Goal: Task Accomplishment & Management: Manage account settings

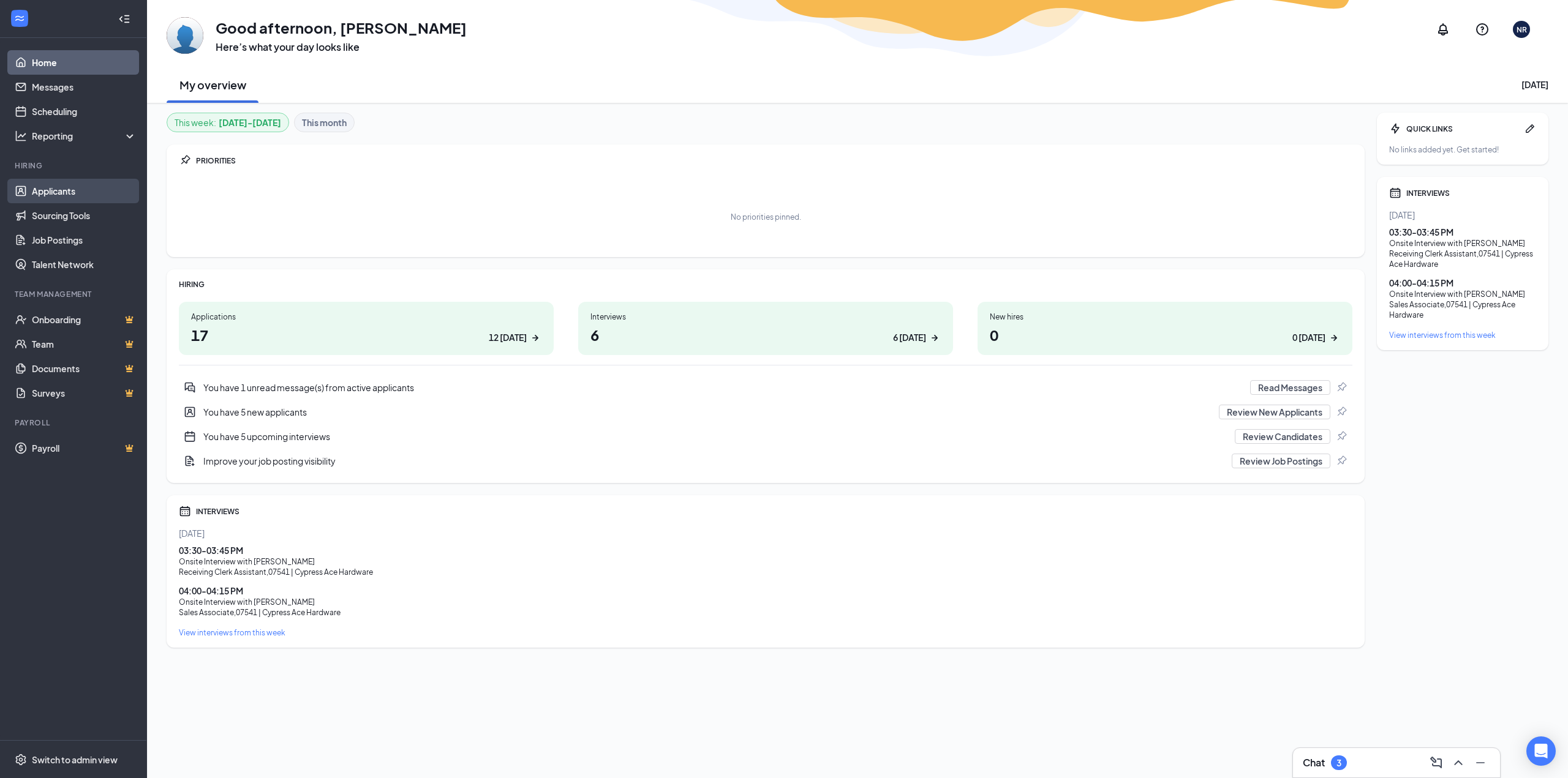
click at [71, 194] on link "Applicants" at bounding box center [84, 191] width 105 height 24
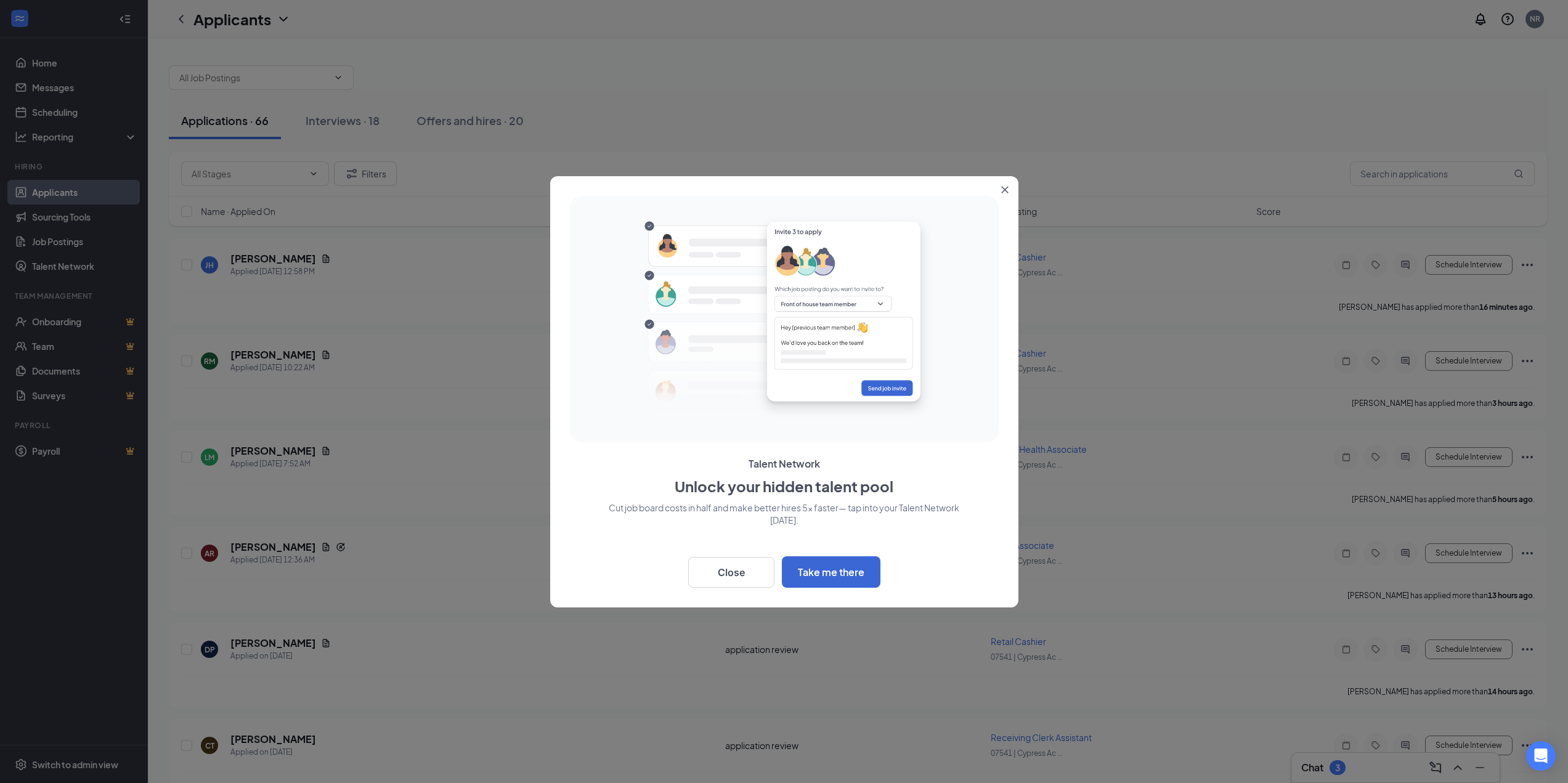
click at [1012, 184] on button "Close" at bounding box center [1007, 187] width 22 height 22
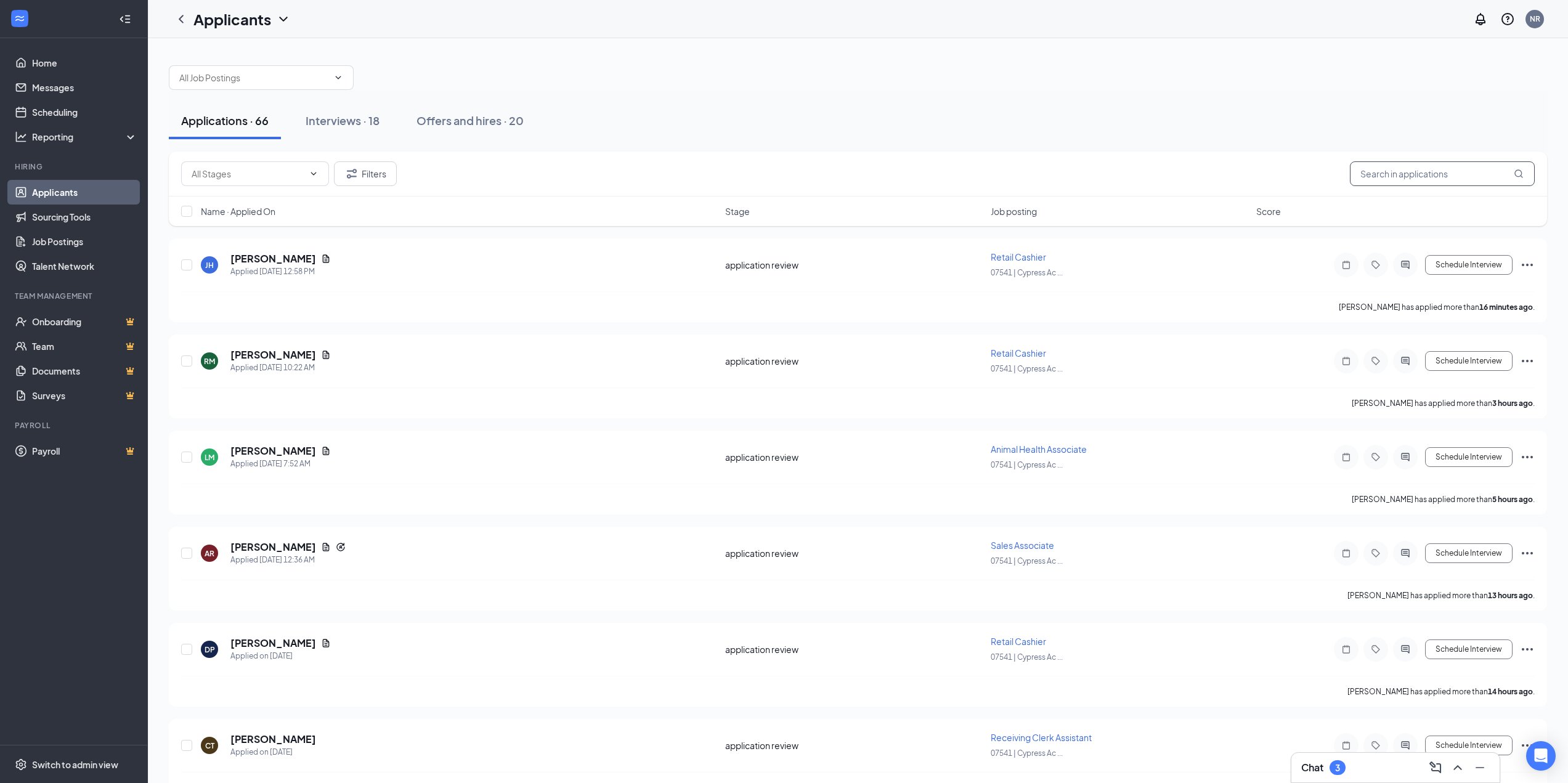
click at [1411, 181] on input "text" at bounding box center [1442, 174] width 185 height 25
type input "R"
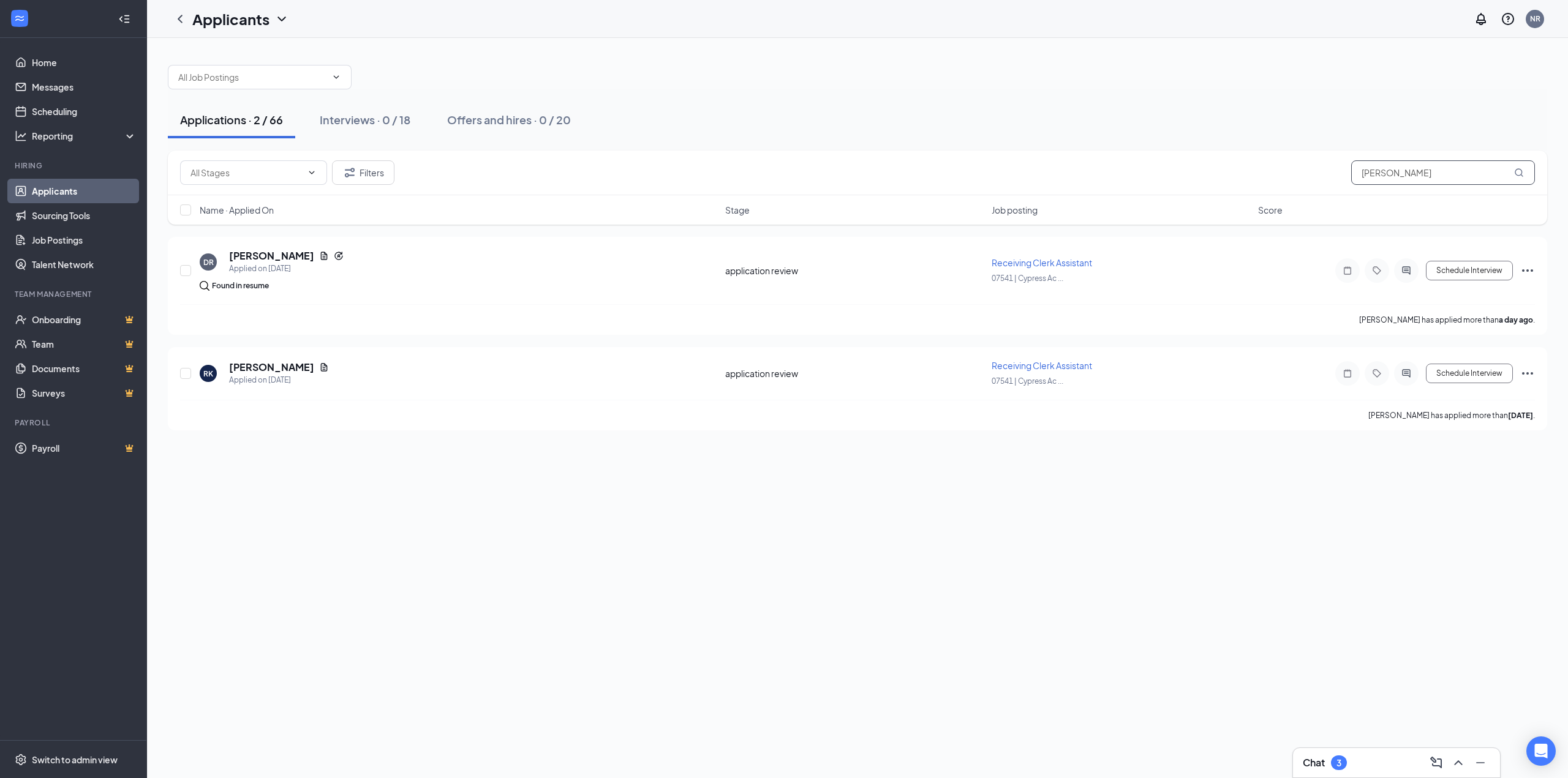
drag, startPoint x: 1470, startPoint y: 171, endPoint x: 1190, endPoint y: 191, distance: 280.7
click at [1190, 191] on div "Filters [PERSON_NAME]" at bounding box center [858, 173] width 1379 height 44
type input "[PERSON_NAME]"
click at [380, 117] on div "Interviews · 1 / 18" at bounding box center [361, 119] width 87 height 15
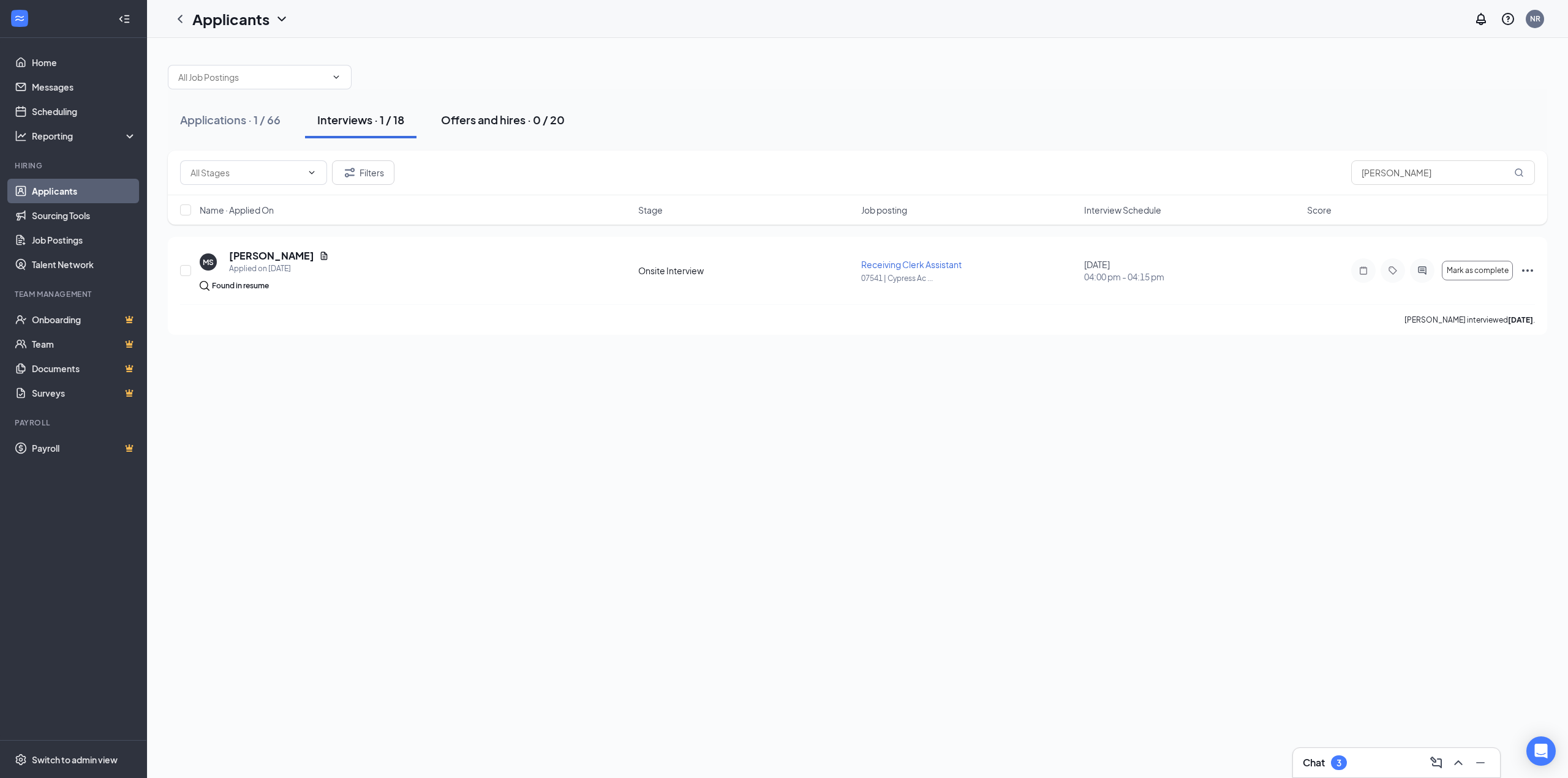
click at [475, 118] on div "Offers and hires · 0 / 20" at bounding box center [502, 119] width 124 height 15
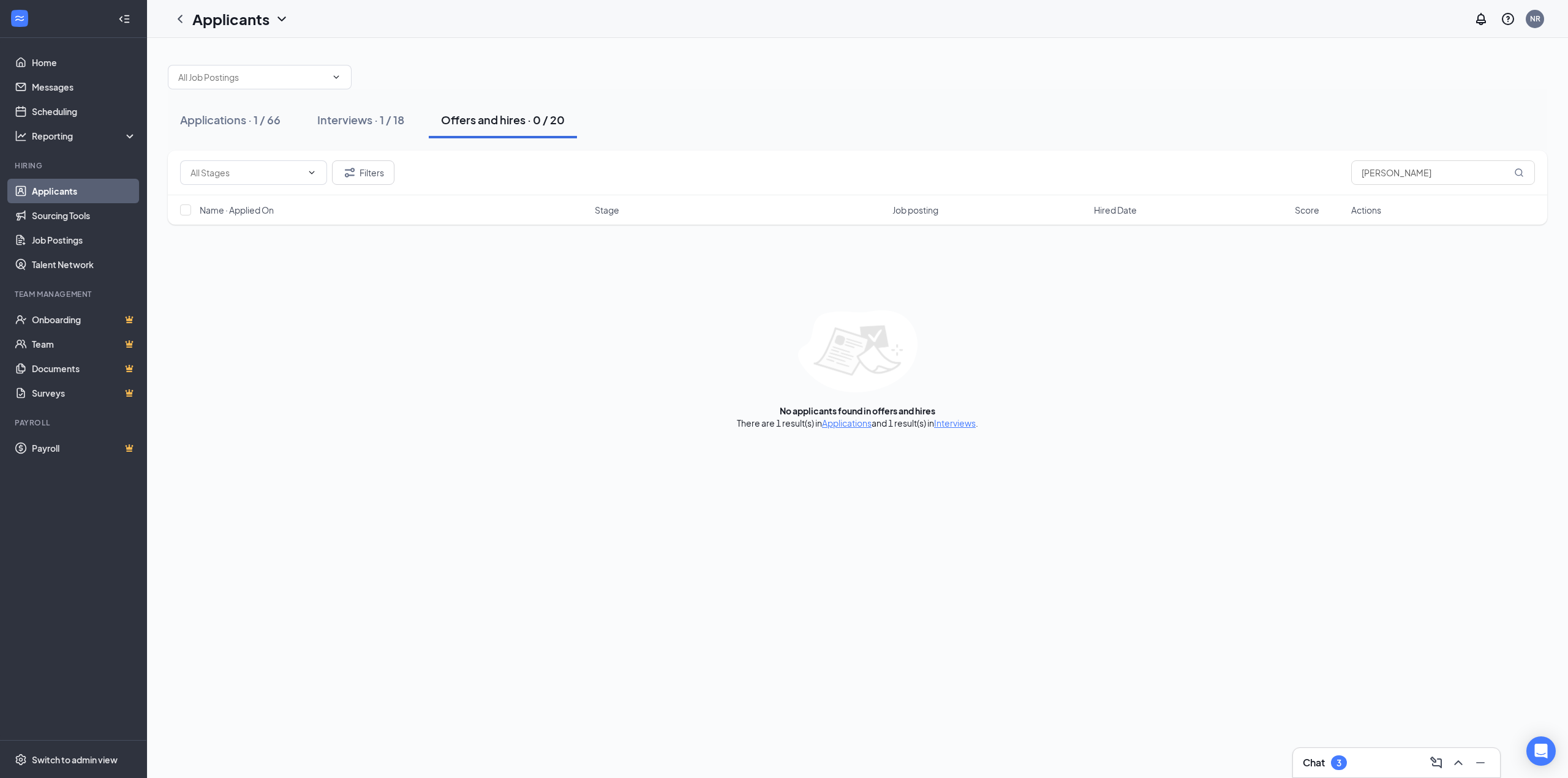
click at [449, 130] on button "Offers and hires · 0 / 20" at bounding box center [502, 119] width 148 height 37
click at [206, 80] on input "text" at bounding box center [252, 77] width 148 height 14
click at [206, 81] on input "text" at bounding box center [252, 77] width 148 height 14
click at [68, 238] on link "Job Postings" at bounding box center [84, 239] width 105 height 24
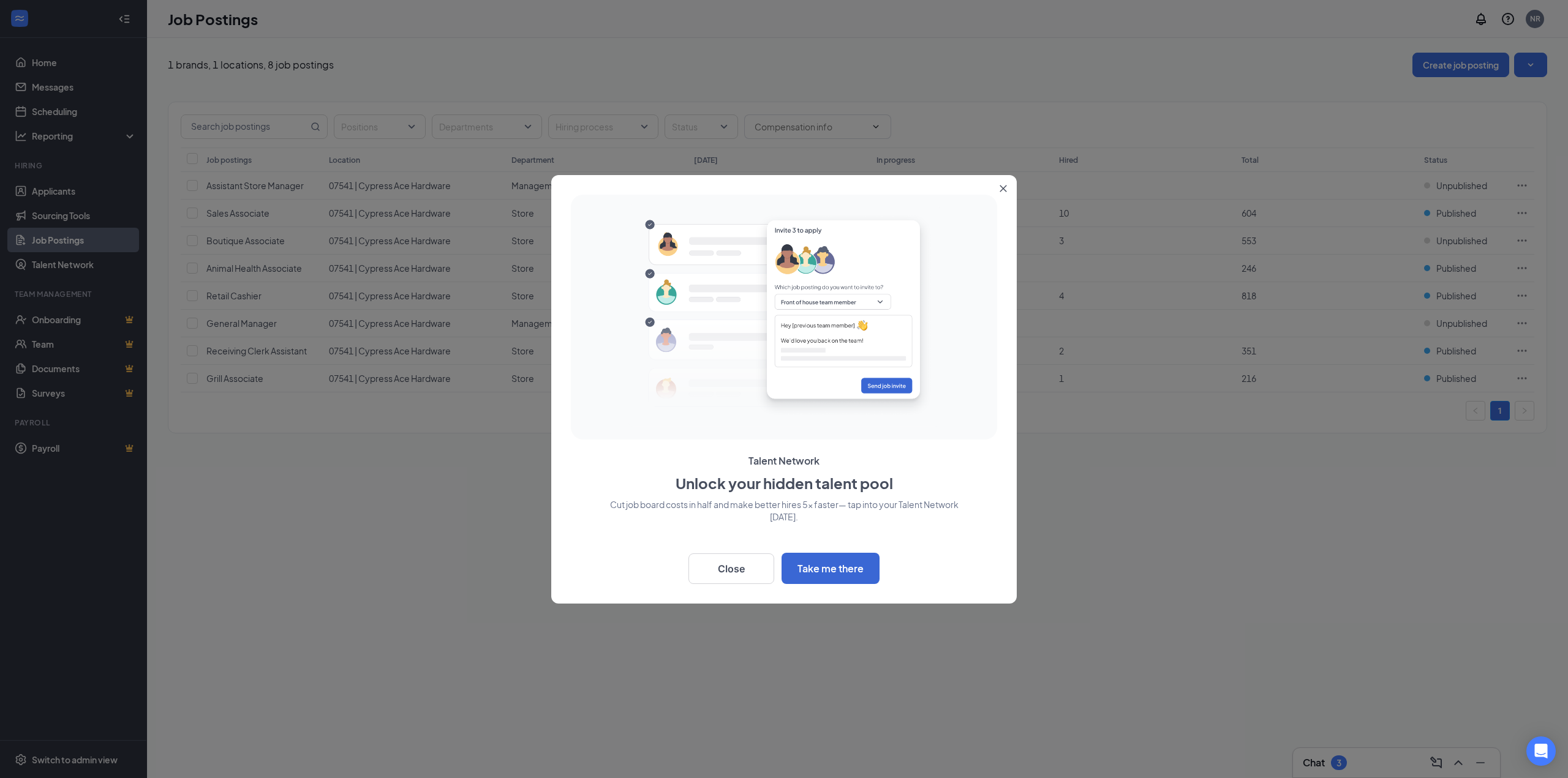
click at [1009, 187] on button "Close" at bounding box center [1005, 186] width 22 height 22
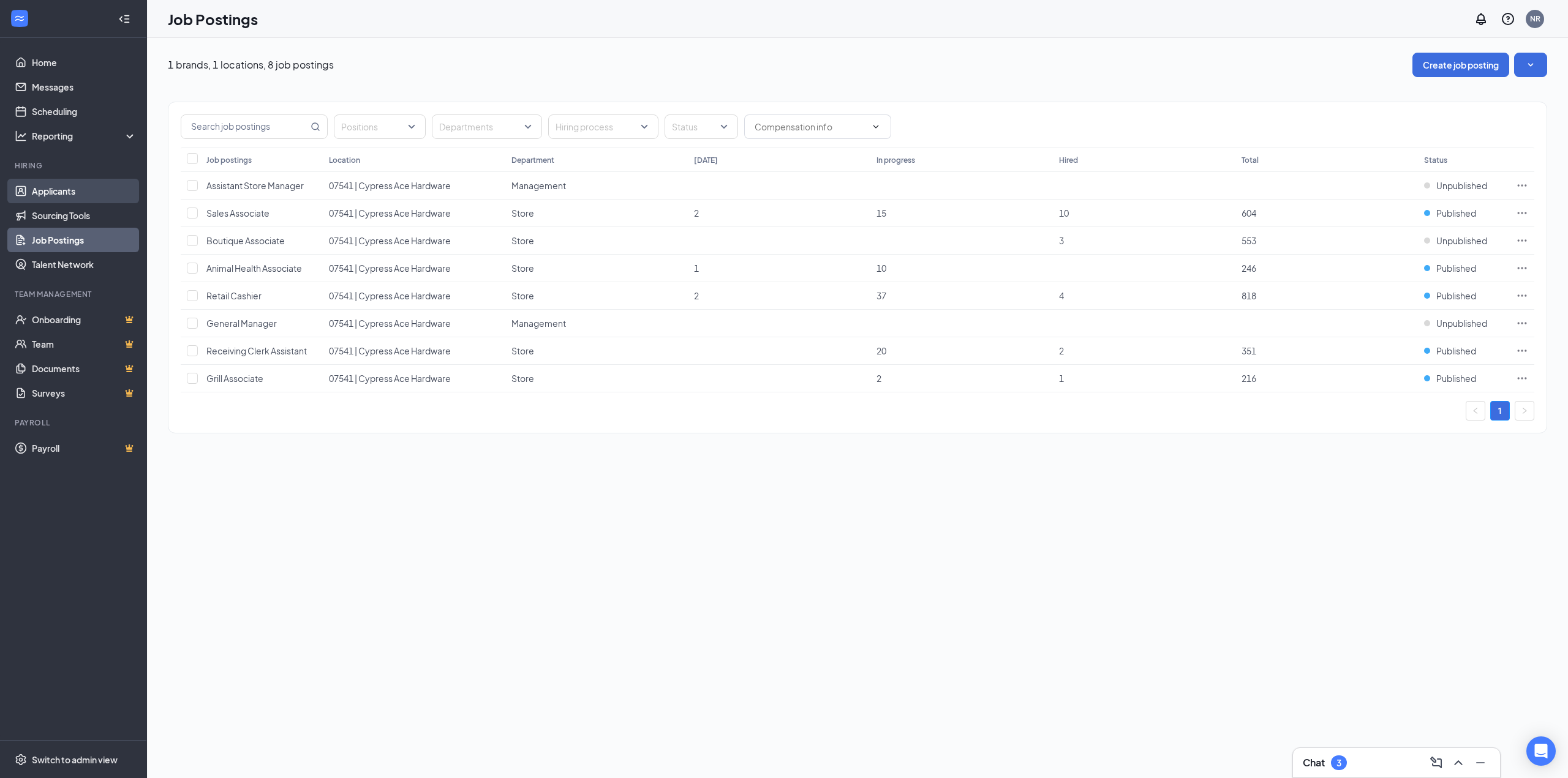
click at [49, 192] on link "Applicants" at bounding box center [84, 191] width 105 height 24
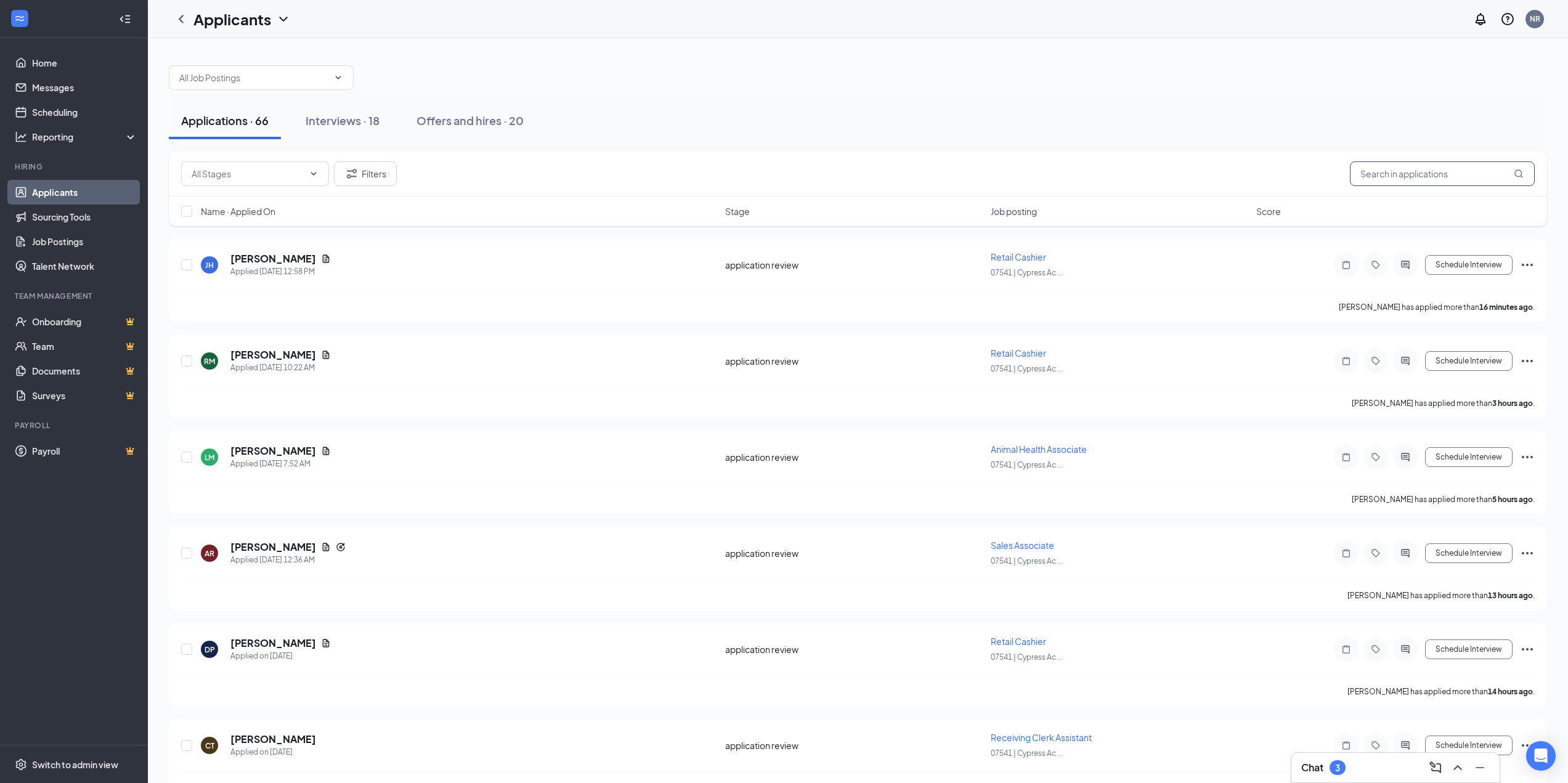
click at [1389, 165] on input "text" at bounding box center [1442, 174] width 185 height 25
type input "[PERSON_NAME]"
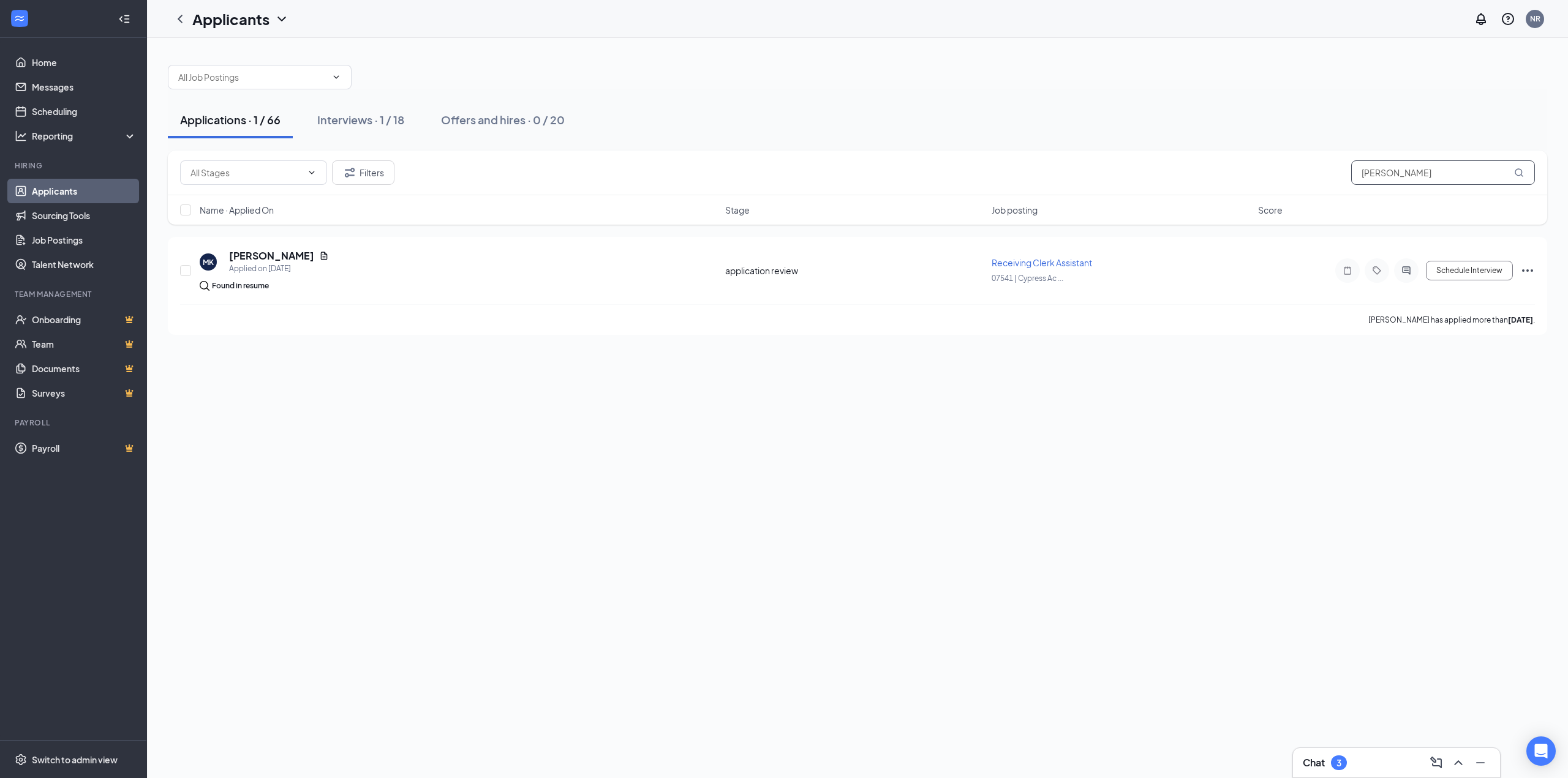
drag, startPoint x: 1446, startPoint y: 171, endPoint x: 1013, endPoint y: 168, distance: 433.0
click at [1013, 168] on div "Filters [PERSON_NAME]" at bounding box center [857, 173] width 1355 height 24
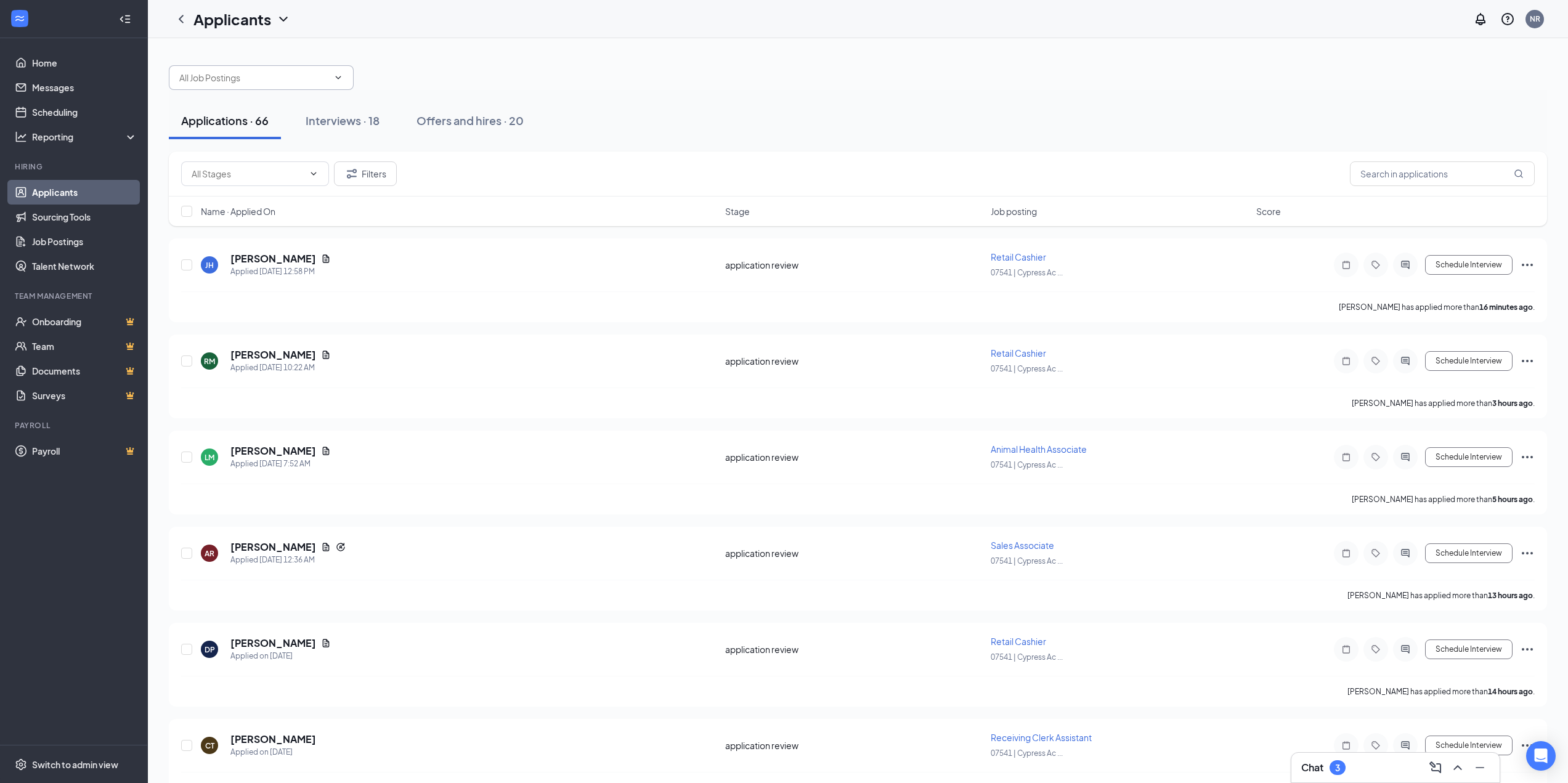
click at [266, 79] on input "text" at bounding box center [254, 77] width 149 height 14
click at [339, 60] on div at bounding box center [858, 71] width 1378 height 37
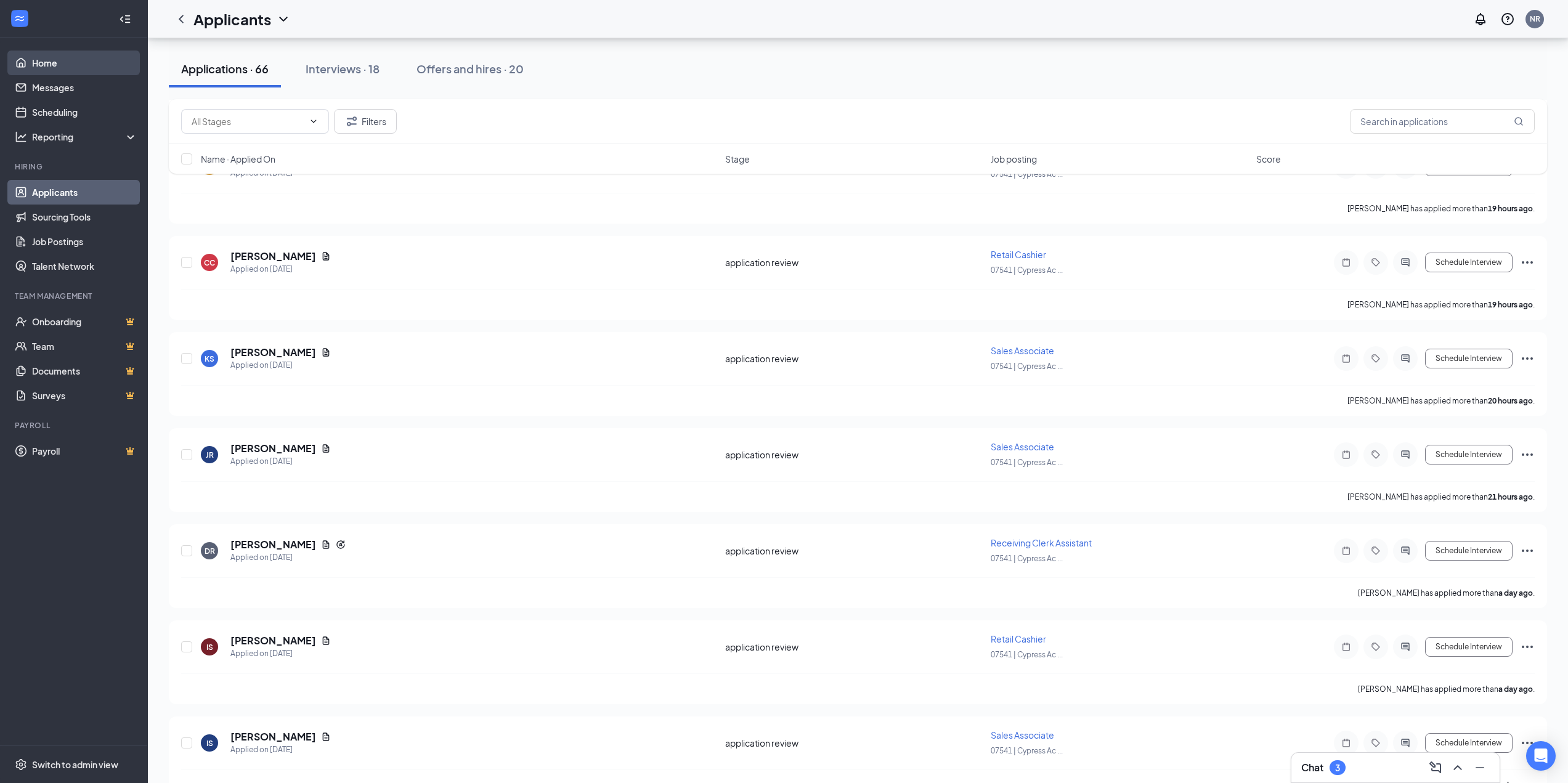
scroll to position [739, 0]
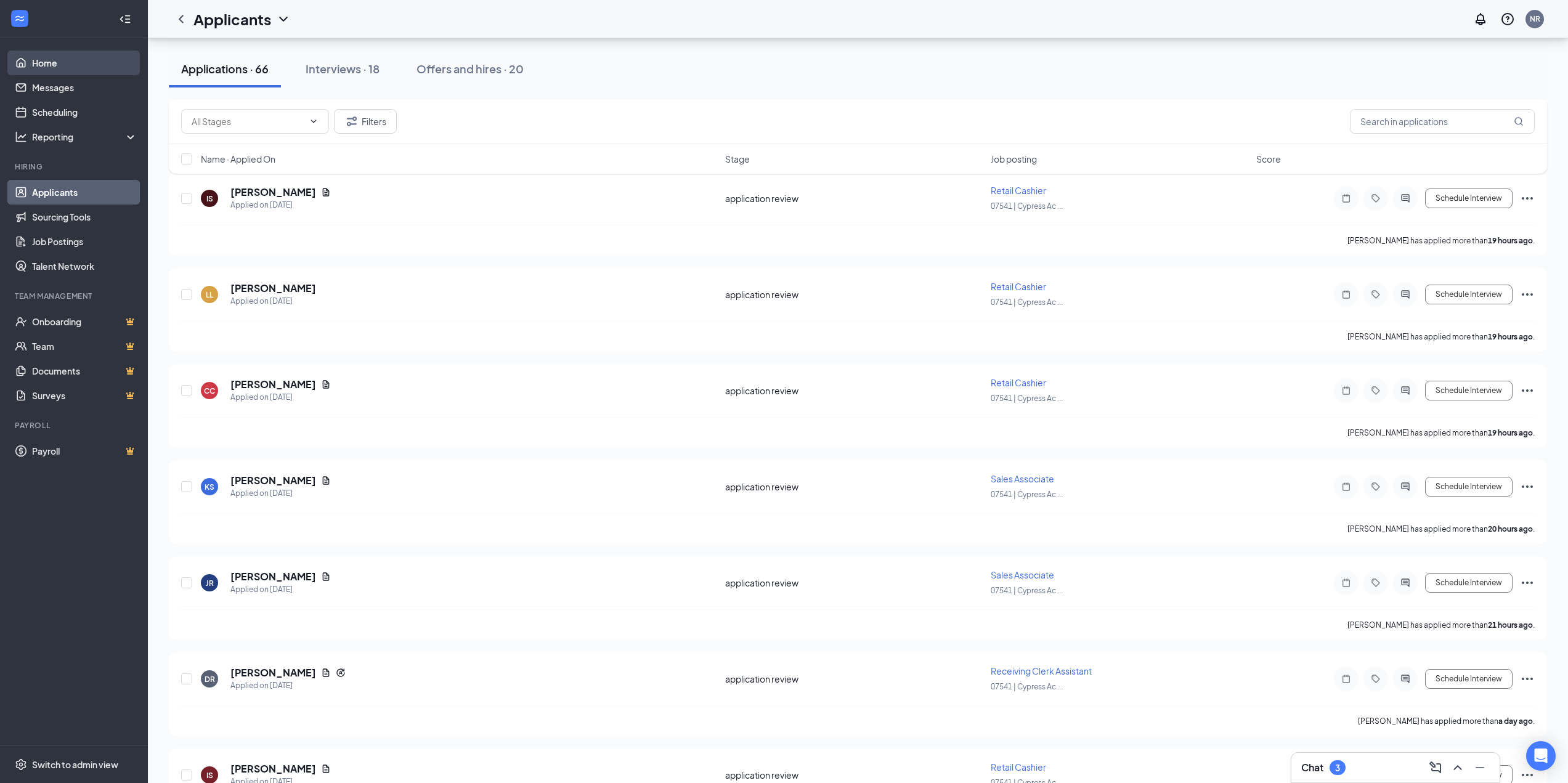
click at [95, 60] on link "Home" at bounding box center [85, 63] width 105 height 25
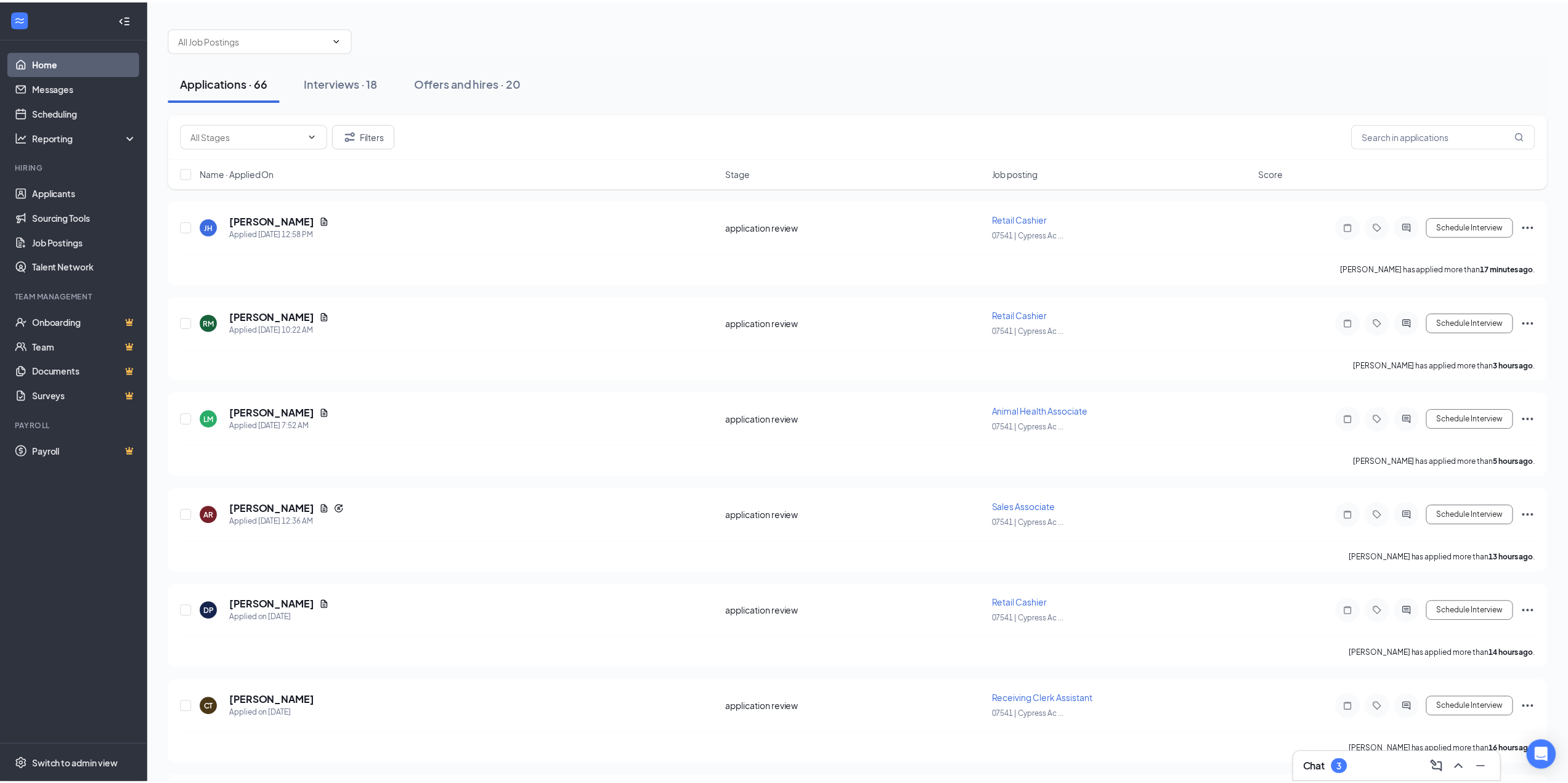
scroll to position [38, 0]
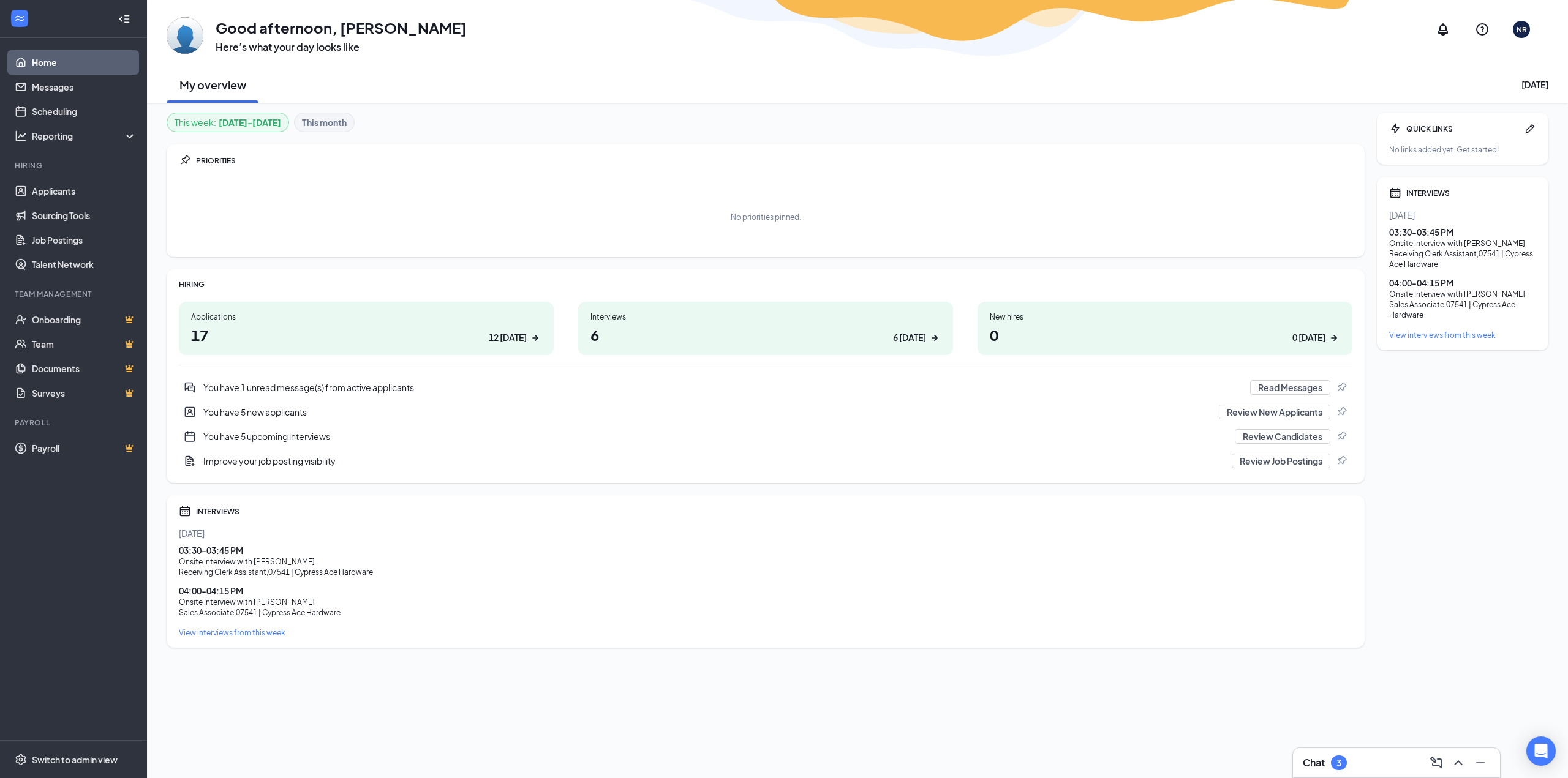
click at [528, 337] on div "12 [DATE]" at bounding box center [515, 338] width 52 height 13
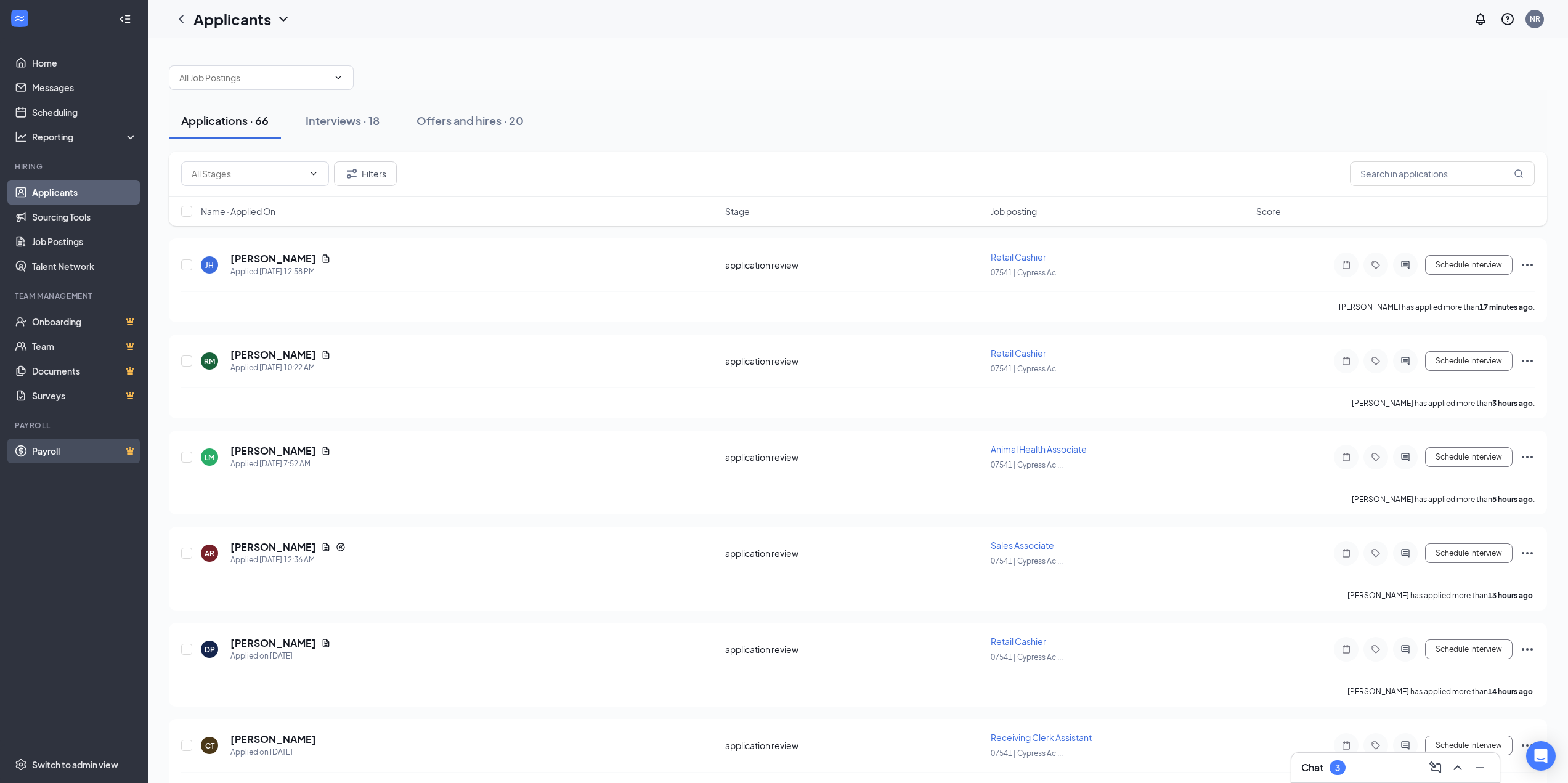
click at [85, 459] on link "Payroll" at bounding box center [85, 450] width 105 height 25
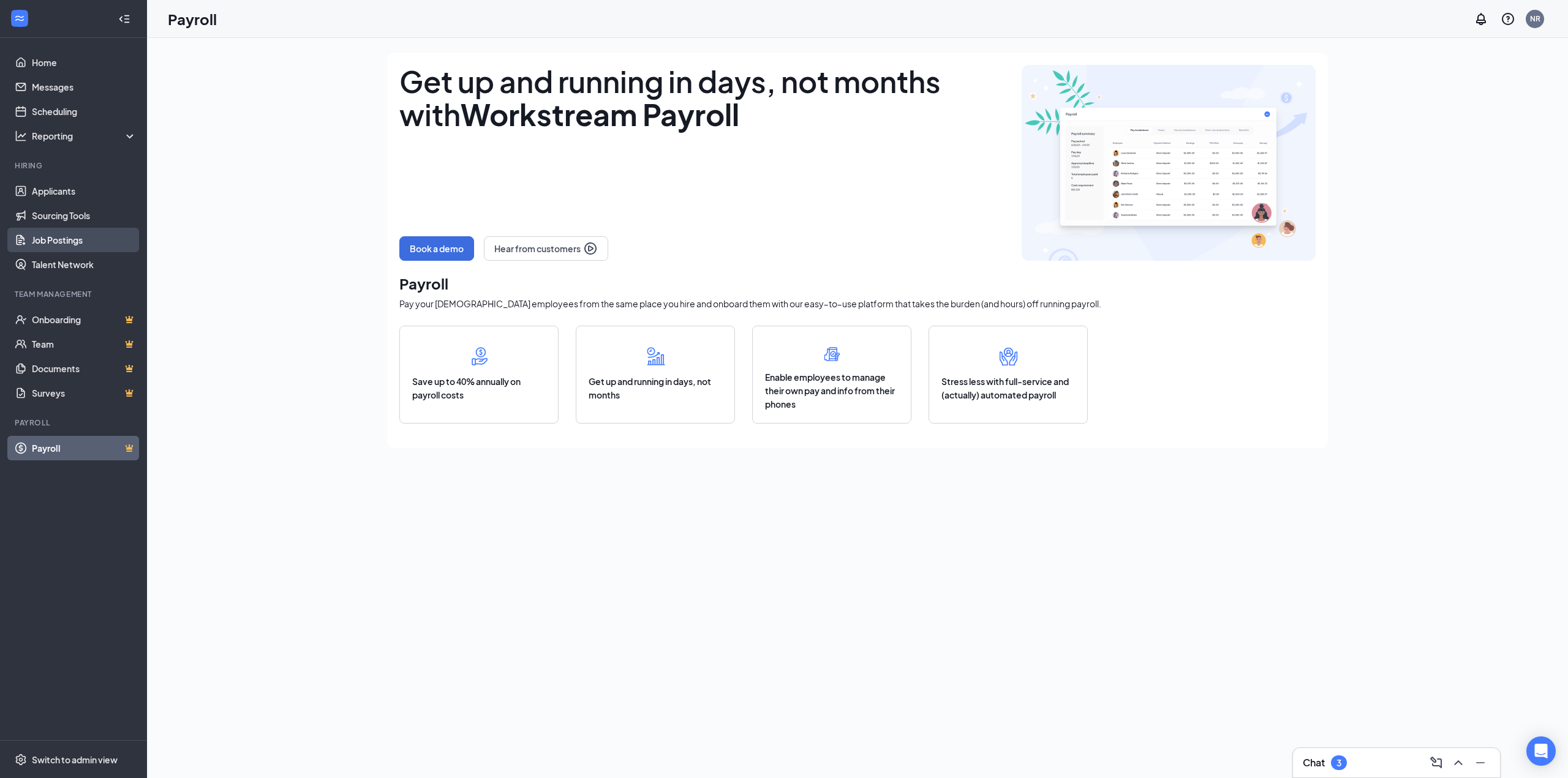
click at [79, 236] on link "Job Postings" at bounding box center [84, 239] width 105 height 24
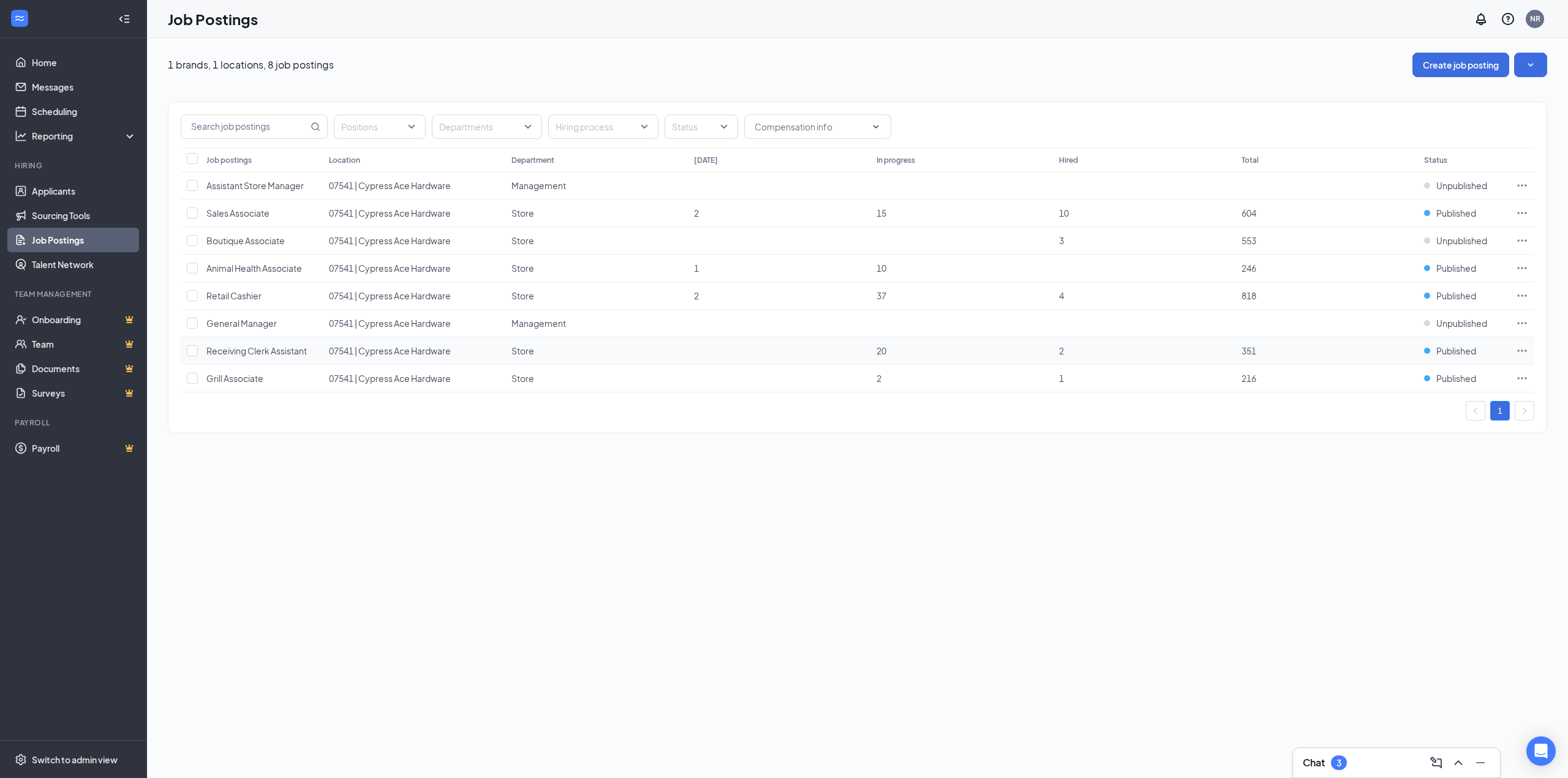
click at [1517, 349] on icon "Ellipses" at bounding box center [1522, 351] width 13 height 13
click at [1465, 380] on span "Edit job posting" at bounding box center [1436, 376] width 164 height 14
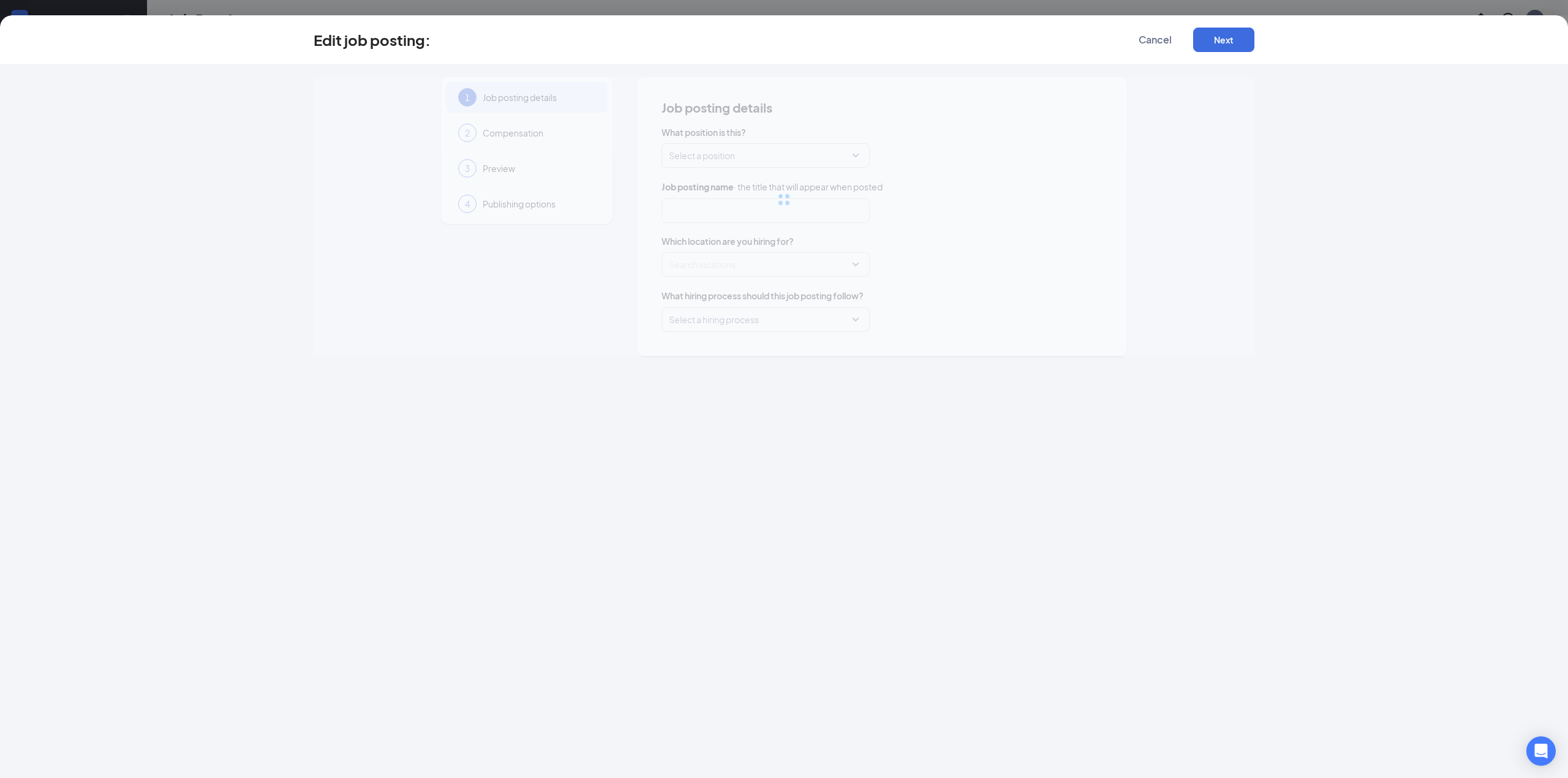
type input "Receiving Clerk Assistant"
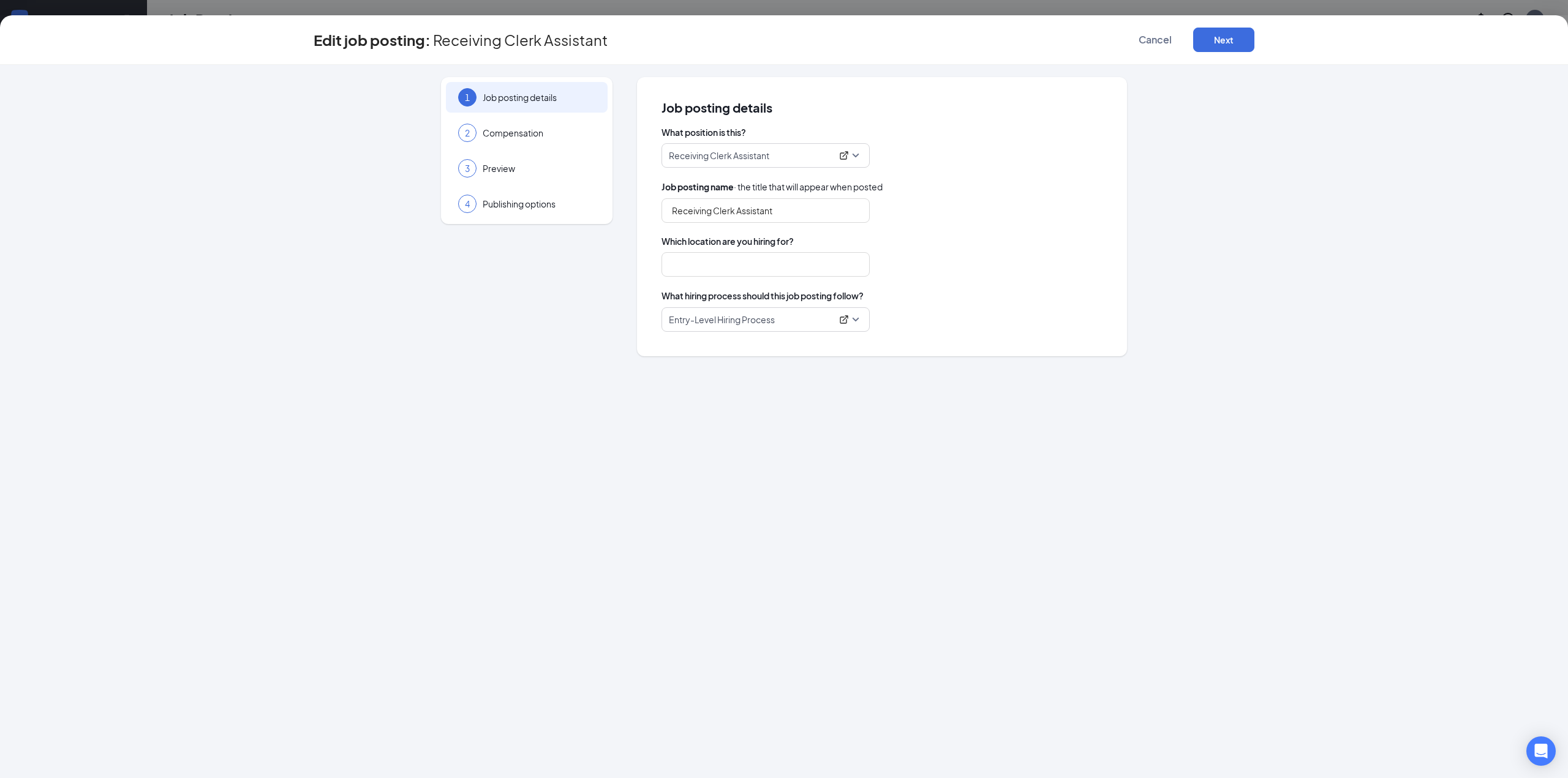
type input "07541 | Cypress Ace Hardware"
click at [512, 134] on span "Compensation" at bounding box center [539, 133] width 113 height 13
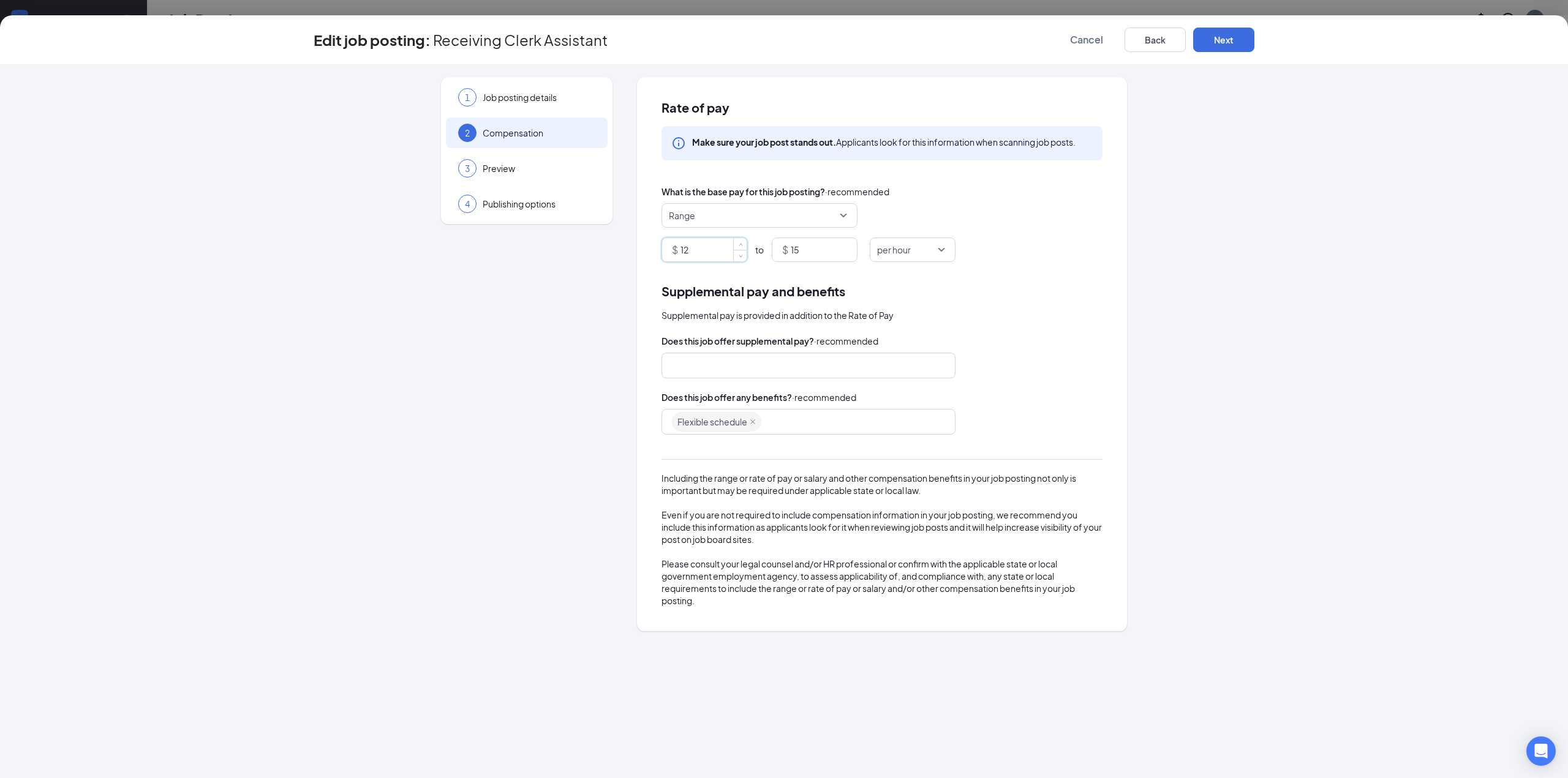
drag, startPoint x: 710, startPoint y: 249, endPoint x: 578, endPoint y: 245, distance: 132.1
click at [573, 244] on div "1 Job posting details 2 Compensation 3 Preview 4 Publishing options Rate of pay…" at bounding box center [784, 353] width 941 height 554
type input "10"
click at [821, 252] on input "15" at bounding box center [823, 250] width 66 height 23
type input "12"
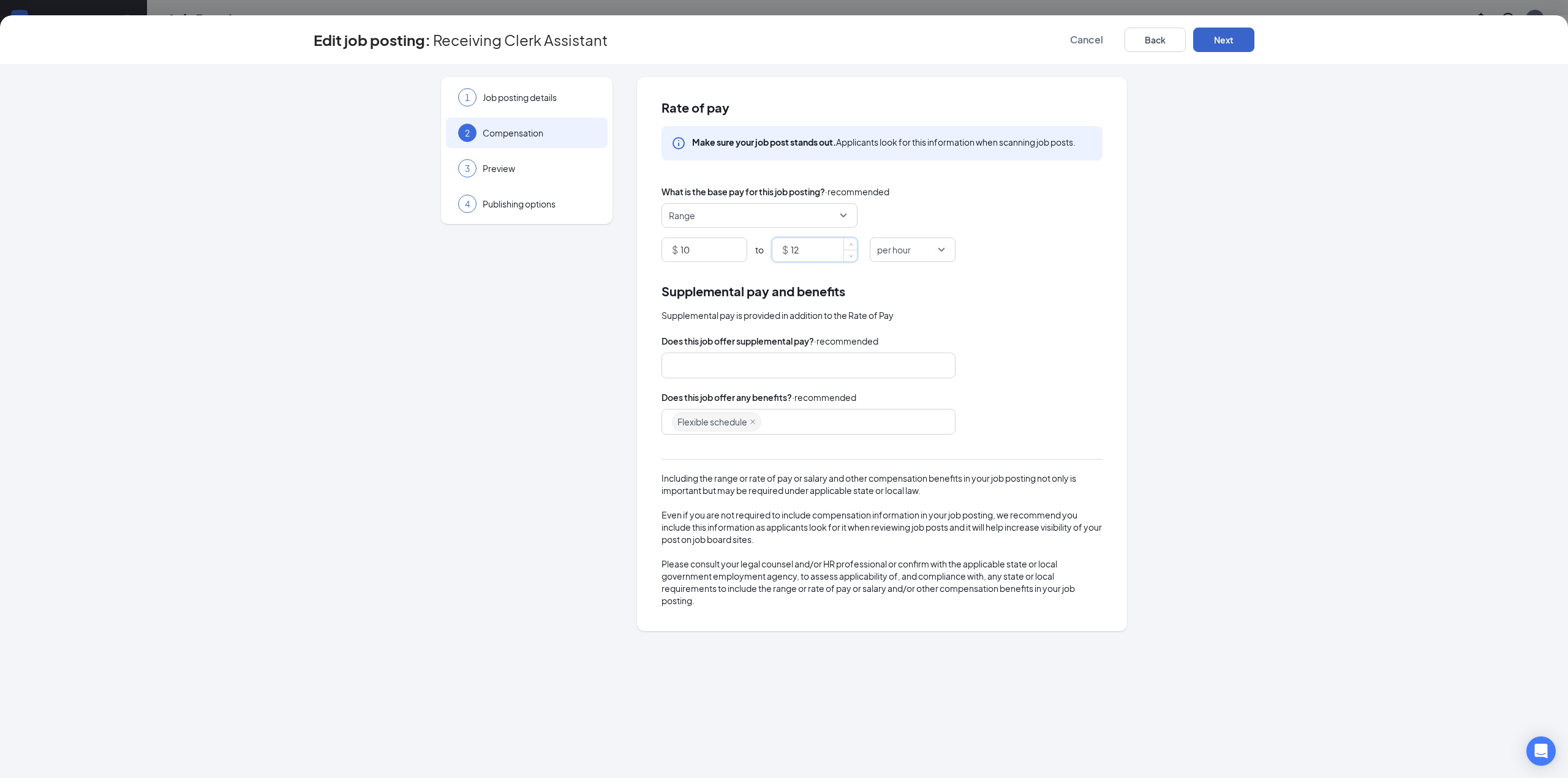
click at [1213, 41] on button "Next" at bounding box center [1224, 39] width 61 height 24
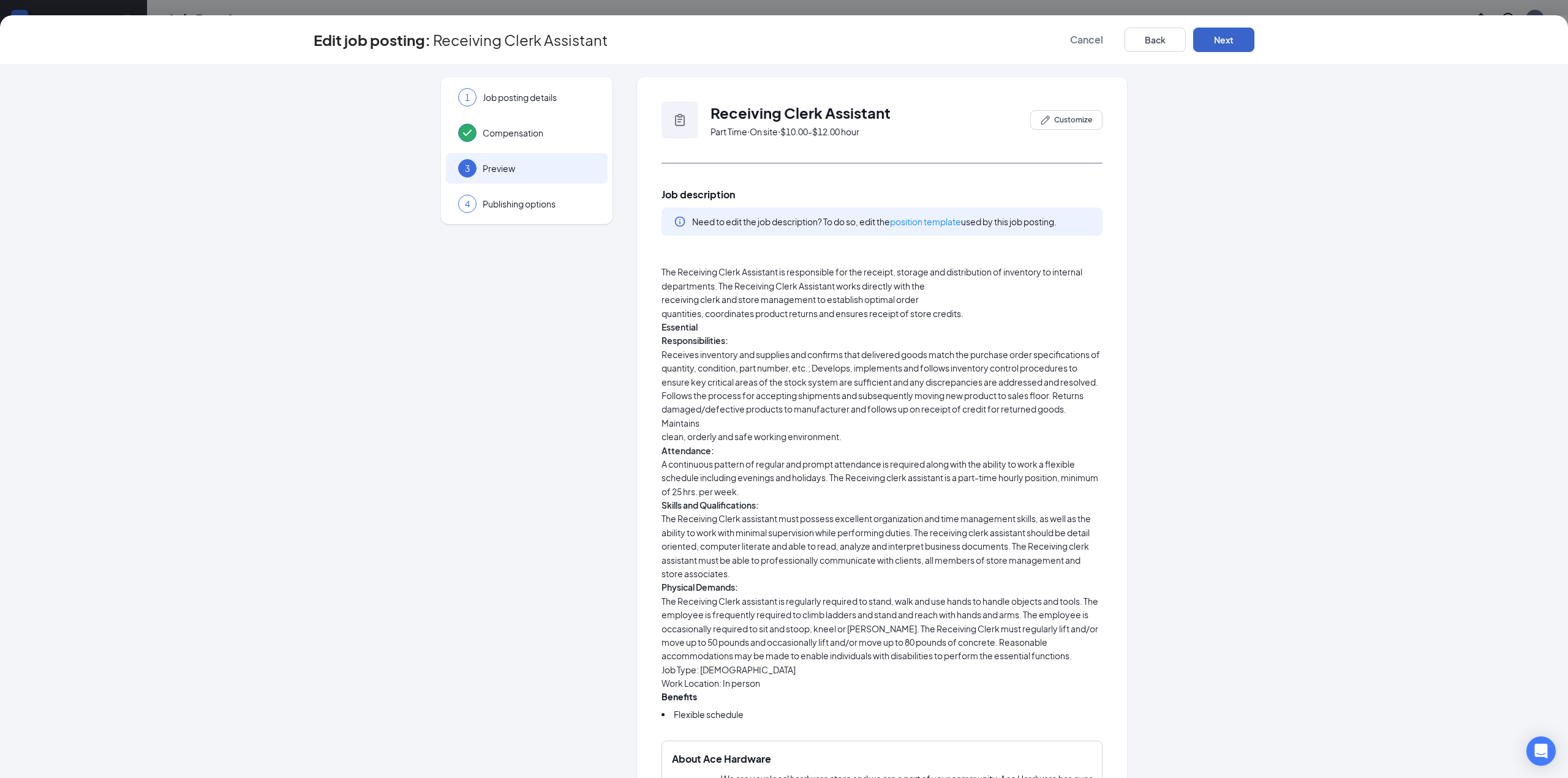
click at [1210, 42] on button "Next" at bounding box center [1224, 39] width 61 height 24
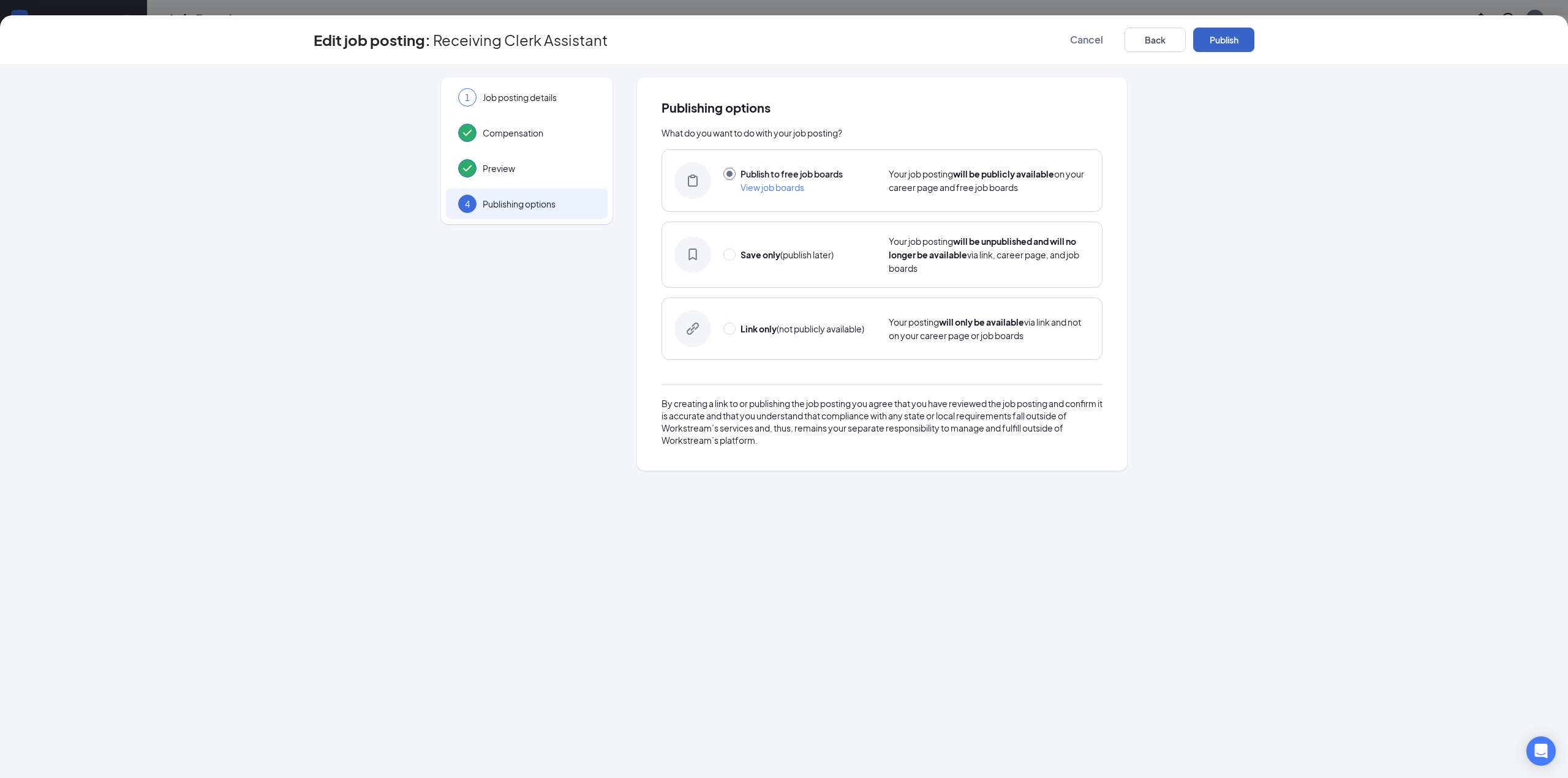
click at [1210, 42] on button "Publish" at bounding box center [1224, 39] width 61 height 24
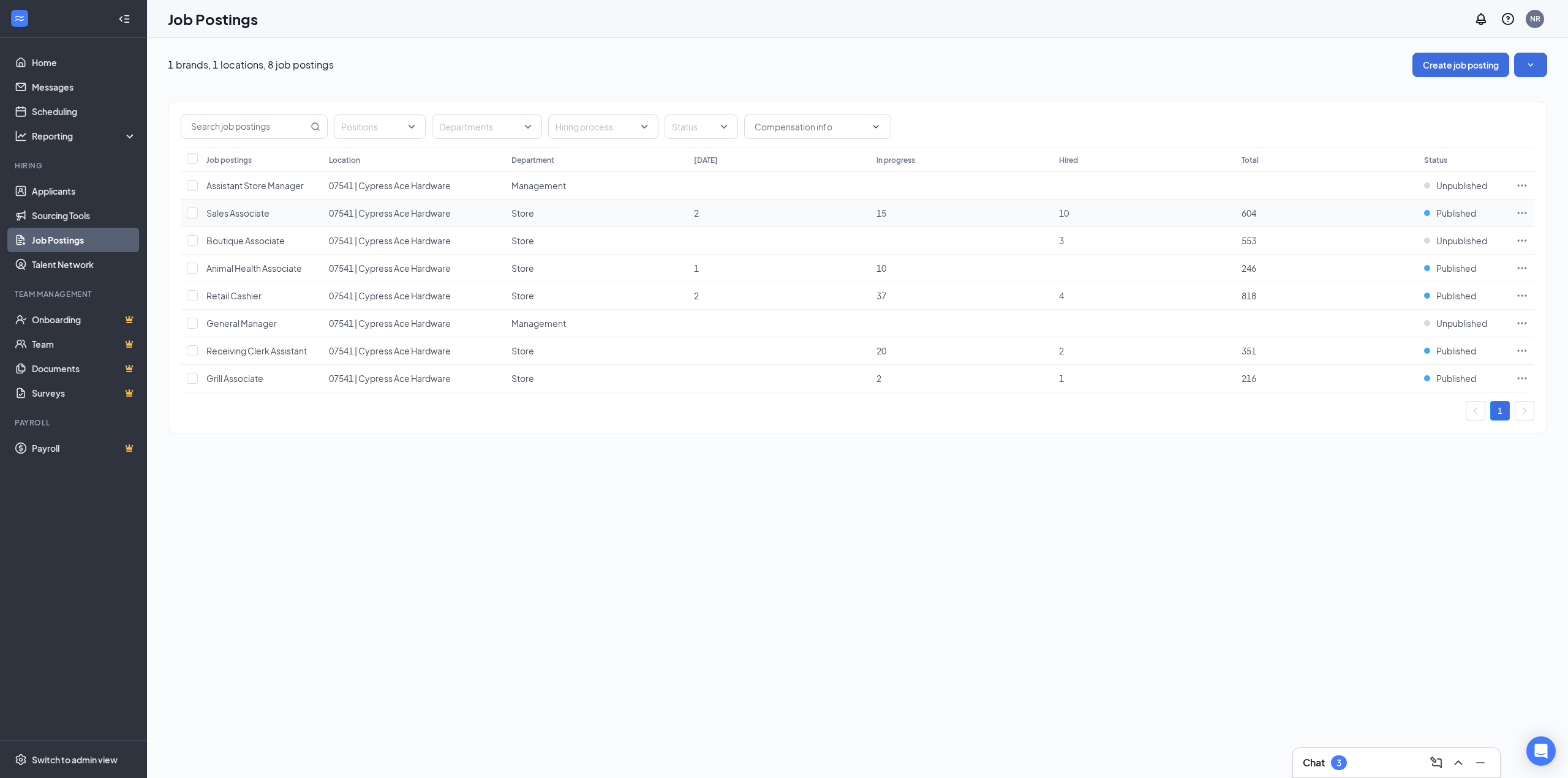
click at [257, 211] on span "Sales Associate" at bounding box center [238, 213] width 63 height 11
click at [1525, 213] on icon "Ellipses" at bounding box center [1522, 213] width 13 height 13
click at [1441, 239] on span "Edit job posting" at bounding box center [1436, 238] width 164 height 14
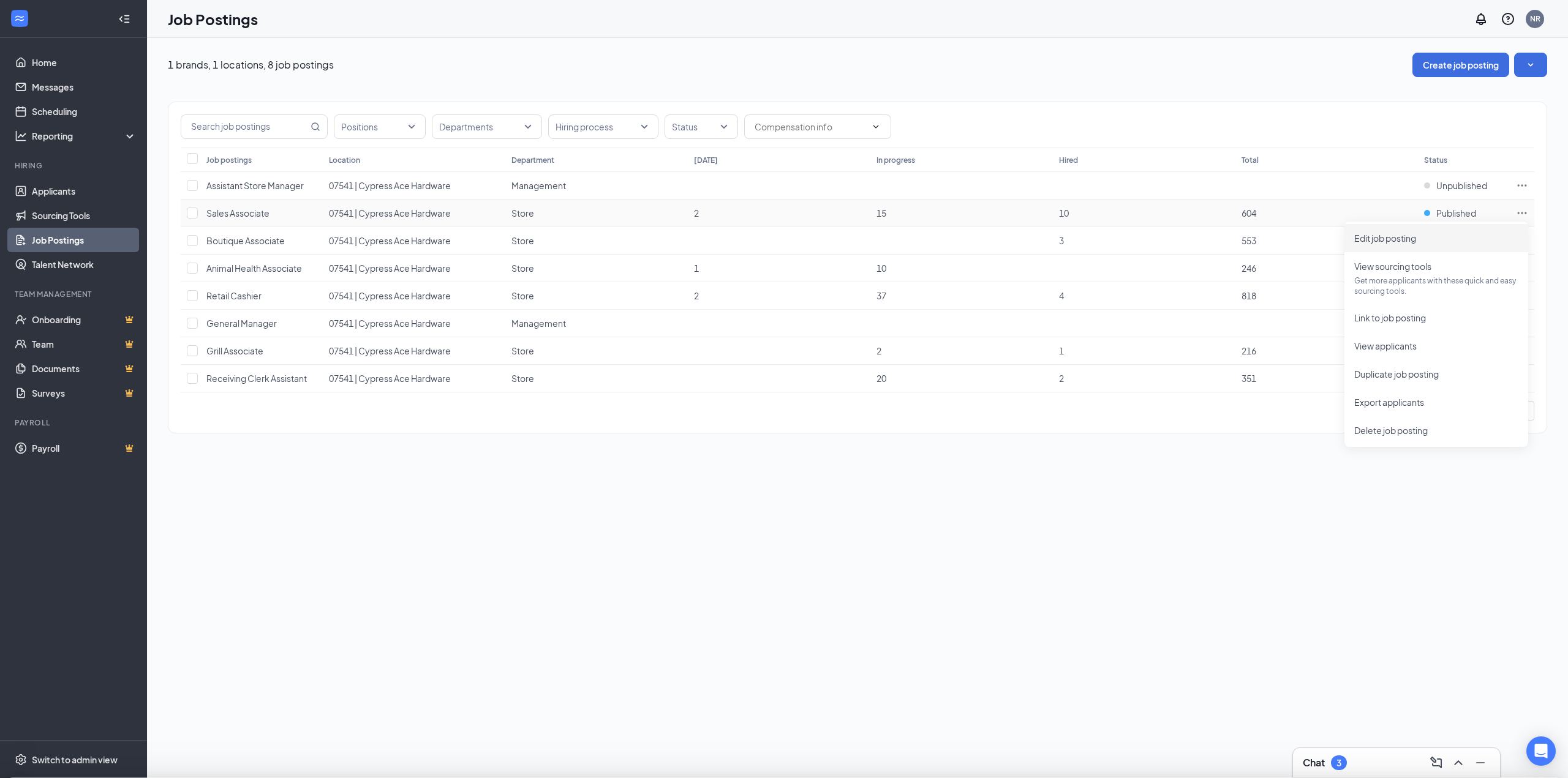
type input "Sales Associate"
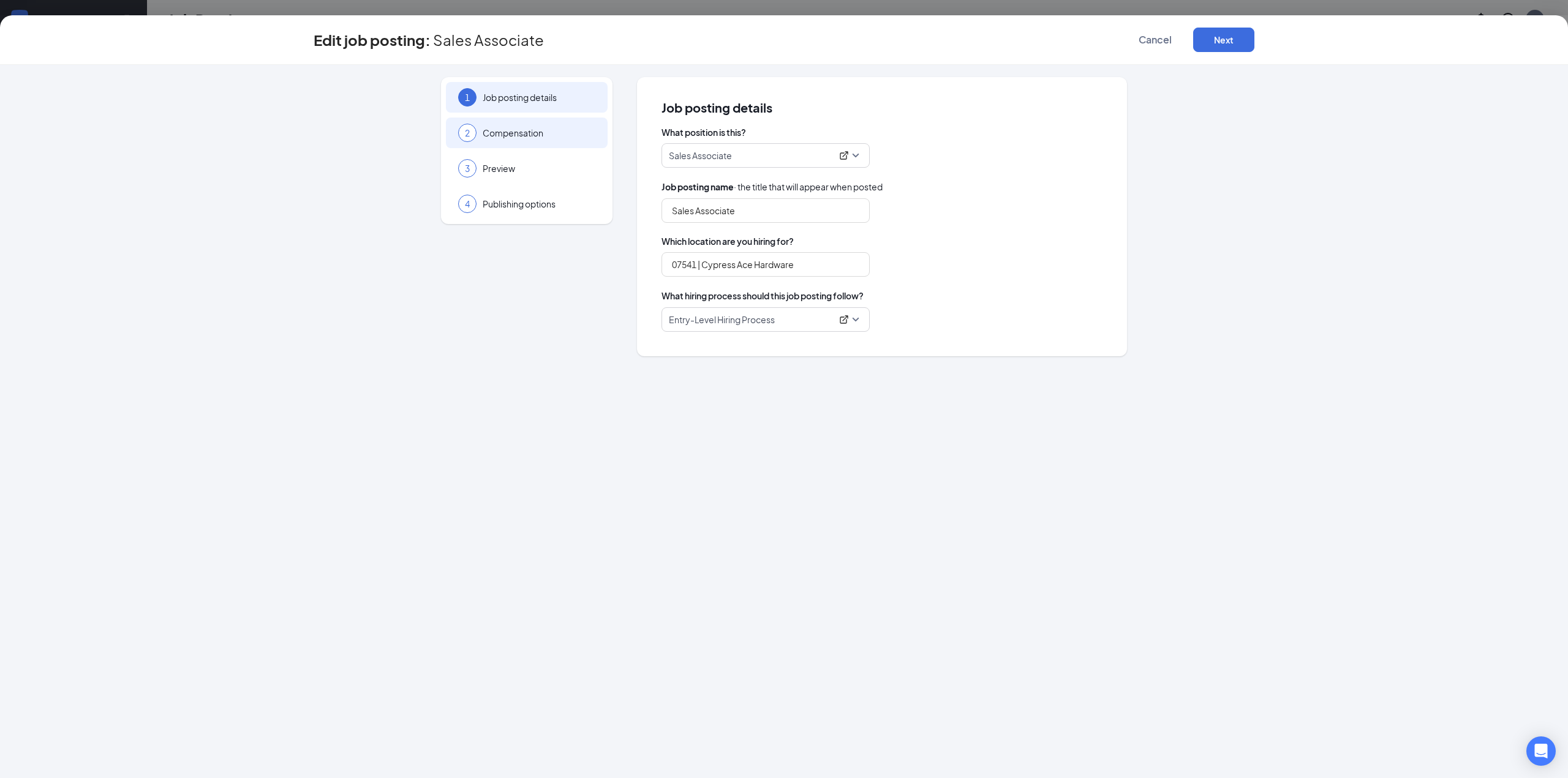
click at [529, 141] on div "2 Compensation" at bounding box center [526, 133] width 162 height 31
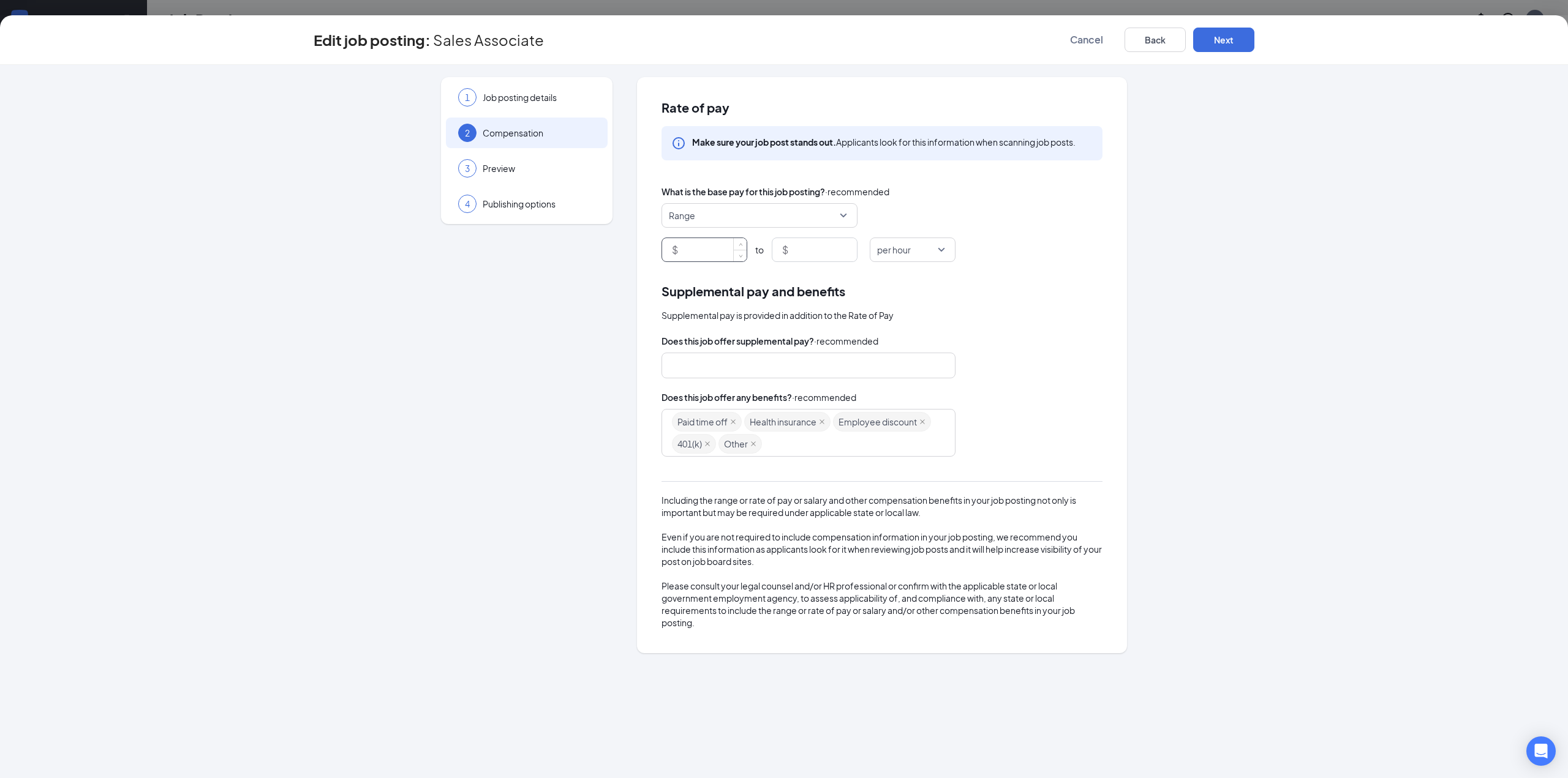
click at [685, 251] on input at bounding box center [713, 250] width 66 height 23
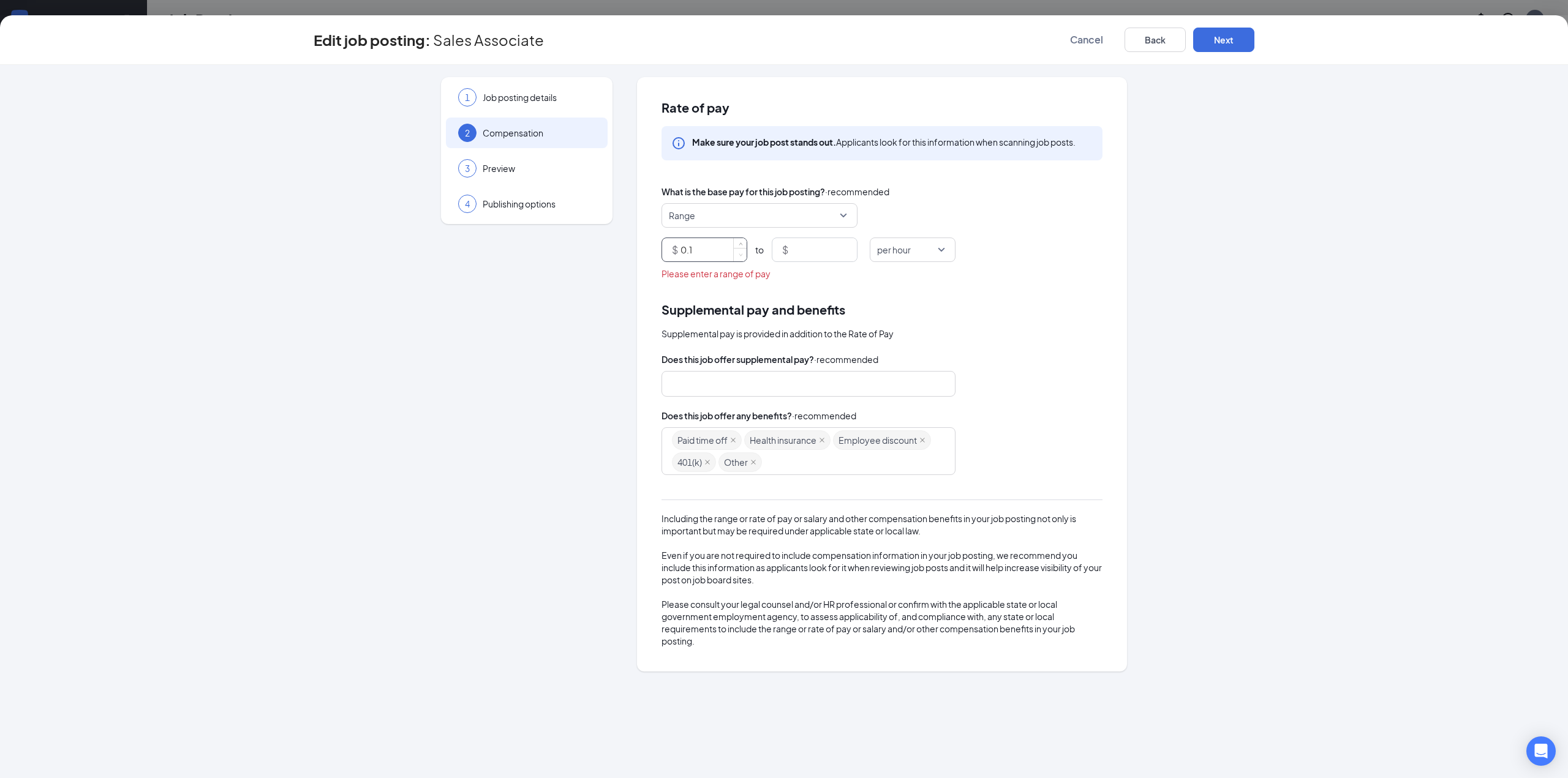
click at [740, 254] on icon "down" at bounding box center [740, 255] width 5 height 5
click at [742, 246] on icon "up" at bounding box center [740, 246] width 5 height 5
drag, startPoint x: 723, startPoint y: 247, endPoint x: 677, endPoint y: 248, distance: 46.0
click at [677, 248] on div "$ 1.1" at bounding box center [704, 249] width 86 height 24
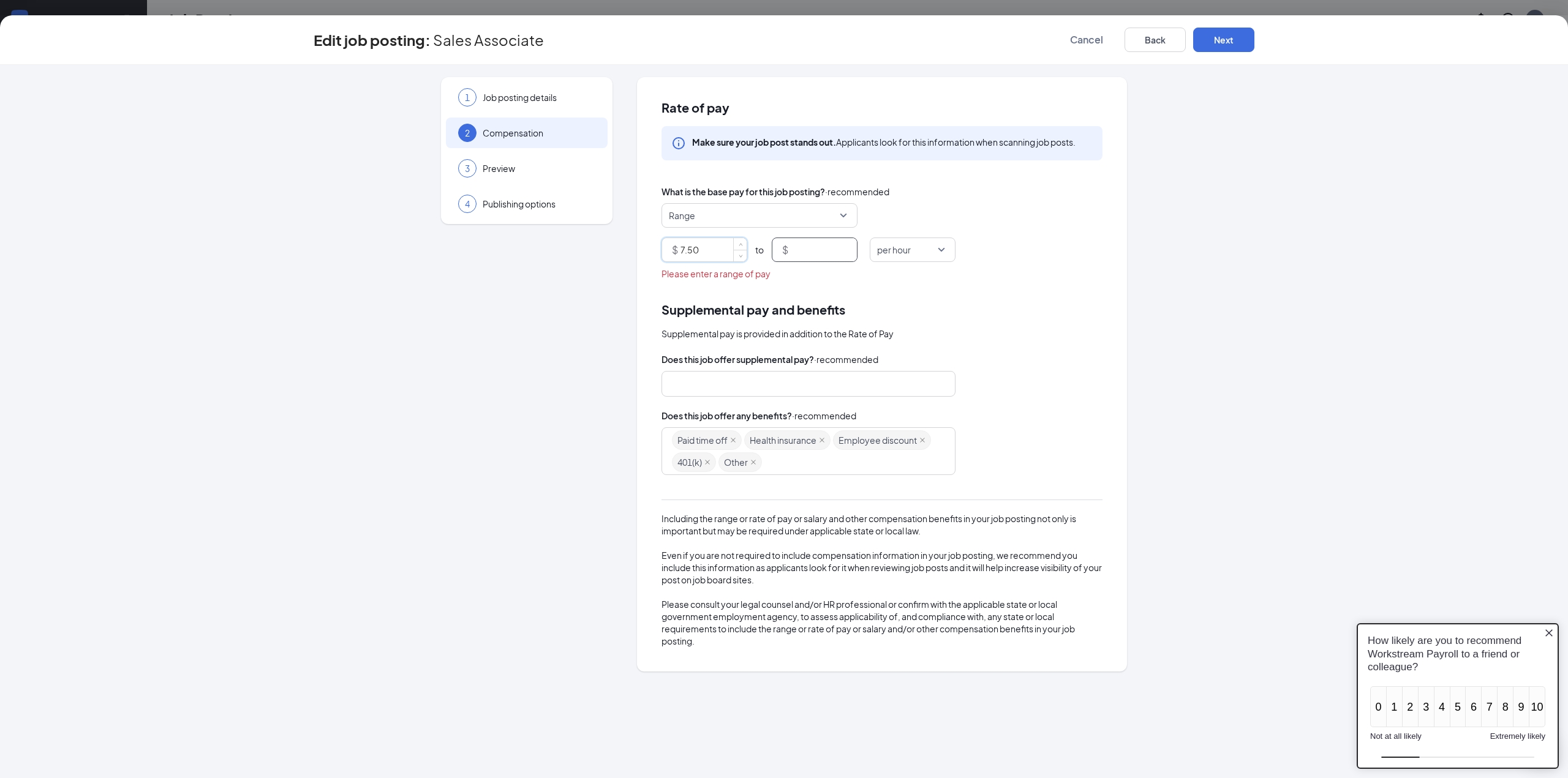
type input "7.5"
click at [789, 254] on div "$" at bounding box center [814, 249] width 86 height 24
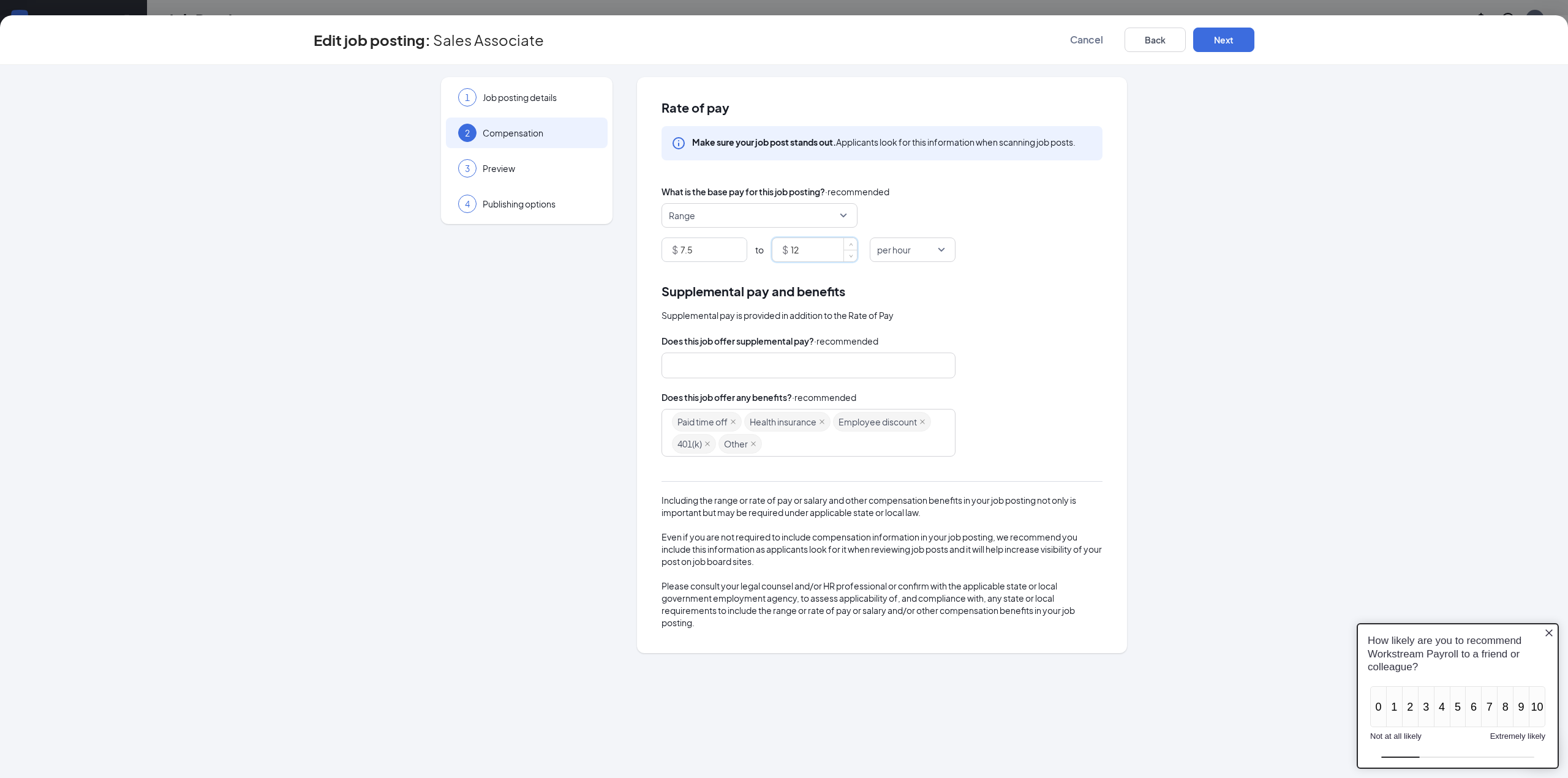
type input "12"
click at [1015, 311] on div "Supplemental pay is provided in addition to the Rate of Pay" at bounding box center [882, 315] width 441 height 14
click at [1217, 49] on button "Next" at bounding box center [1224, 39] width 61 height 24
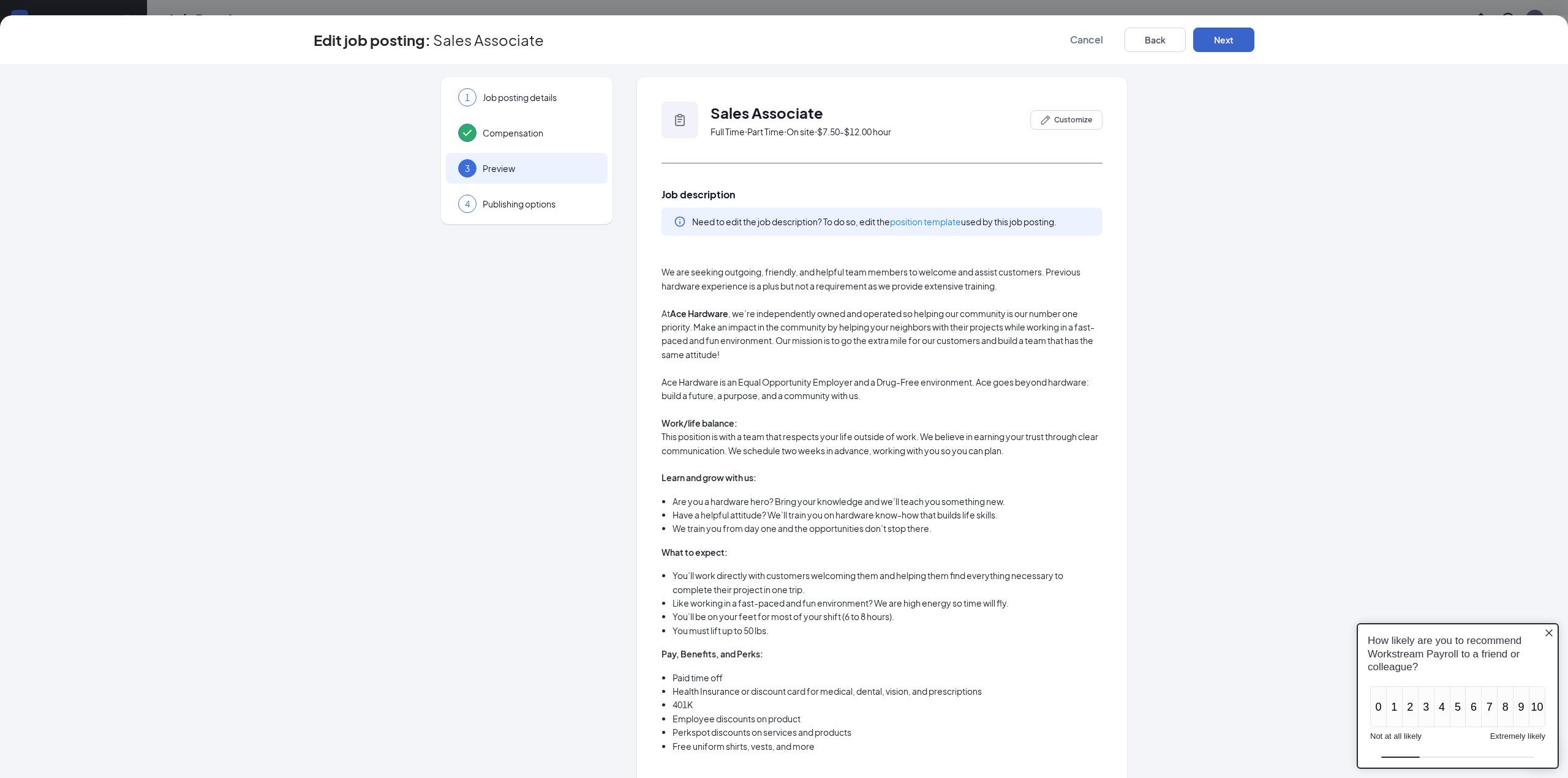
click at [1222, 42] on button "Next" at bounding box center [1224, 39] width 61 height 24
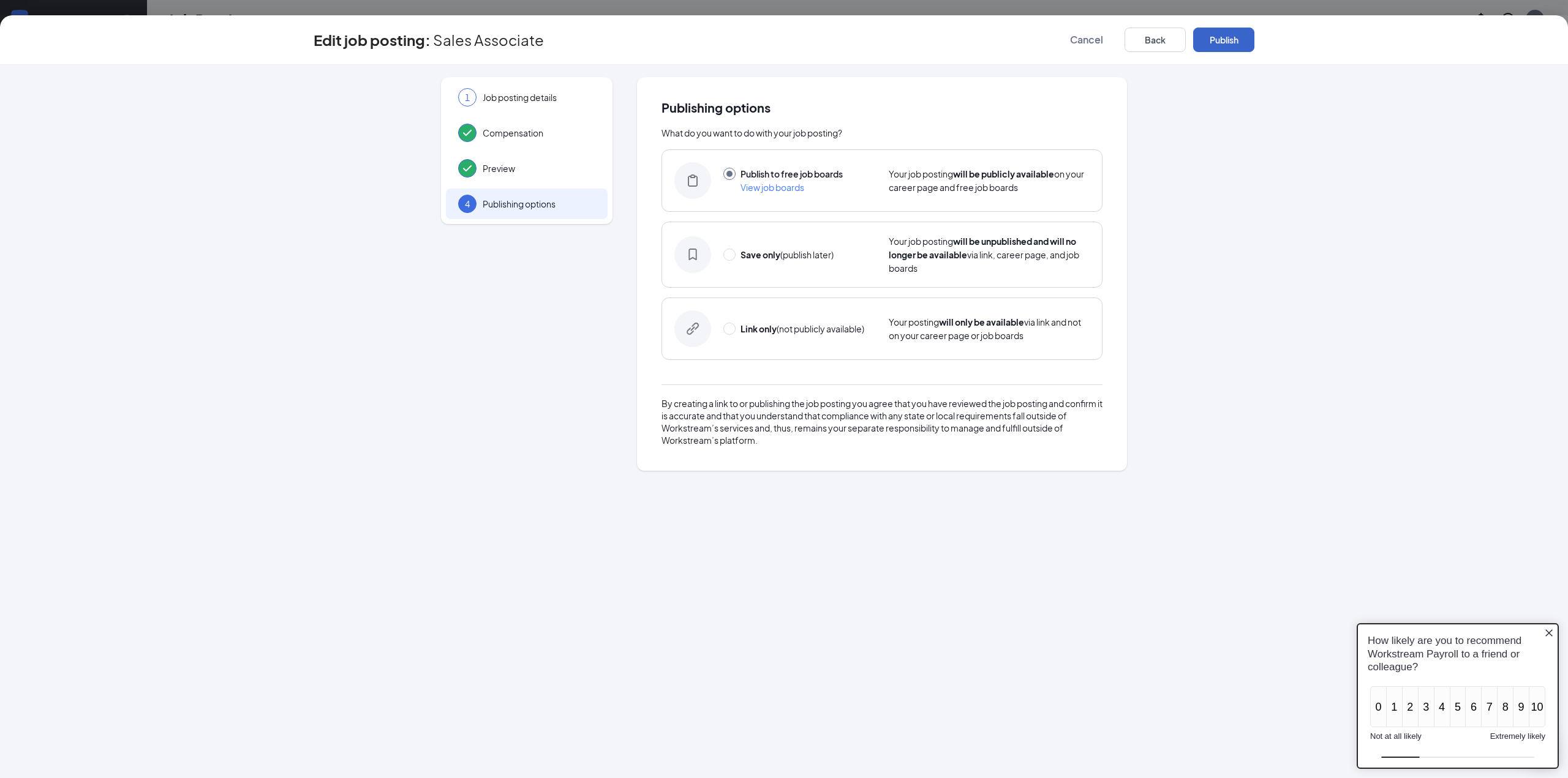
click at [1218, 42] on button "Publish" at bounding box center [1224, 39] width 61 height 24
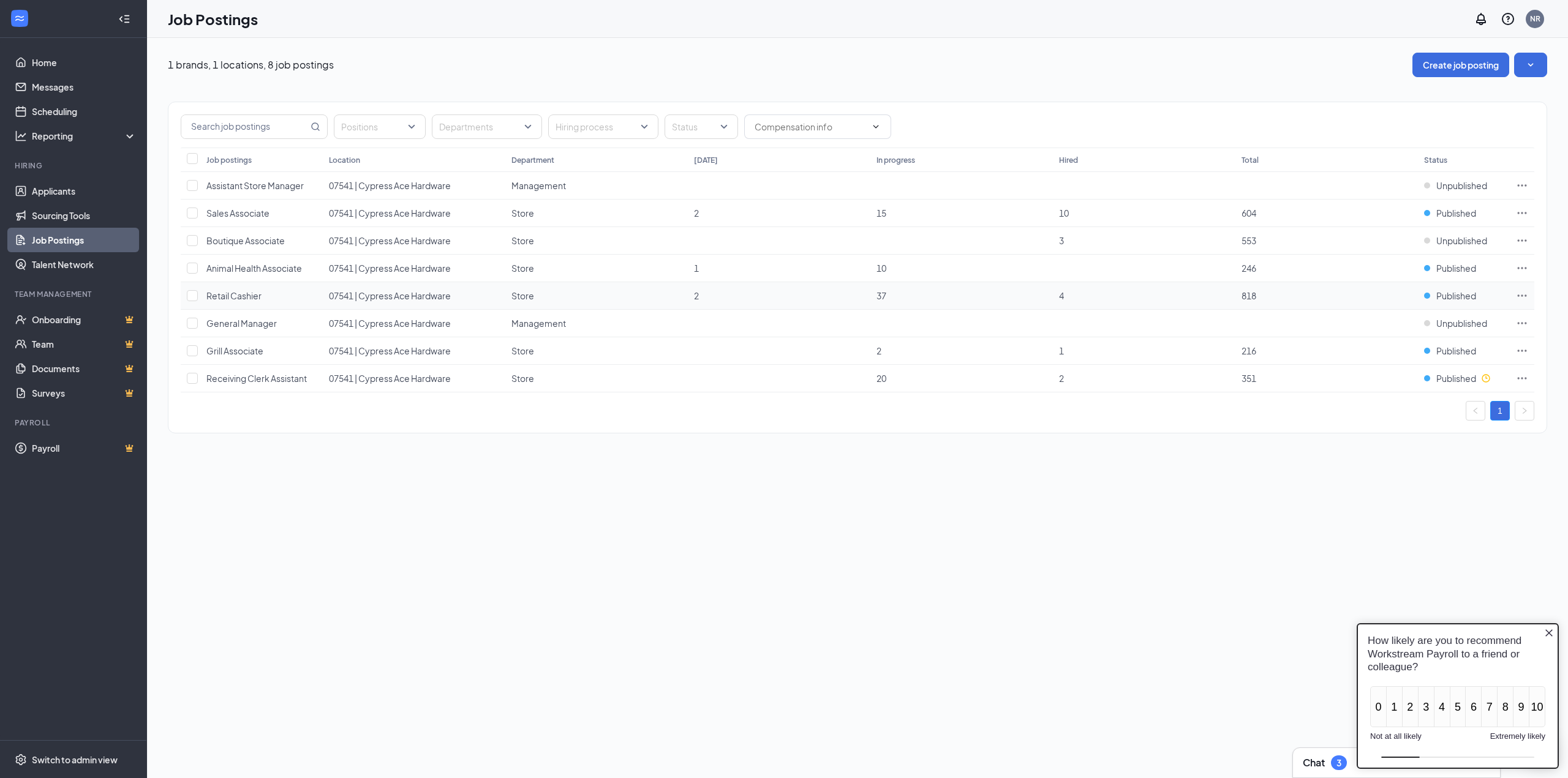
click at [462, 302] on td "07541 | Cypress Ace Hardware" at bounding box center [414, 295] width 183 height 27
click at [1526, 297] on icon "Ellipses" at bounding box center [1522, 296] width 13 height 13
click at [1411, 325] on span "Edit job posting" at bounding box center [1385, 321] width 61 height 11
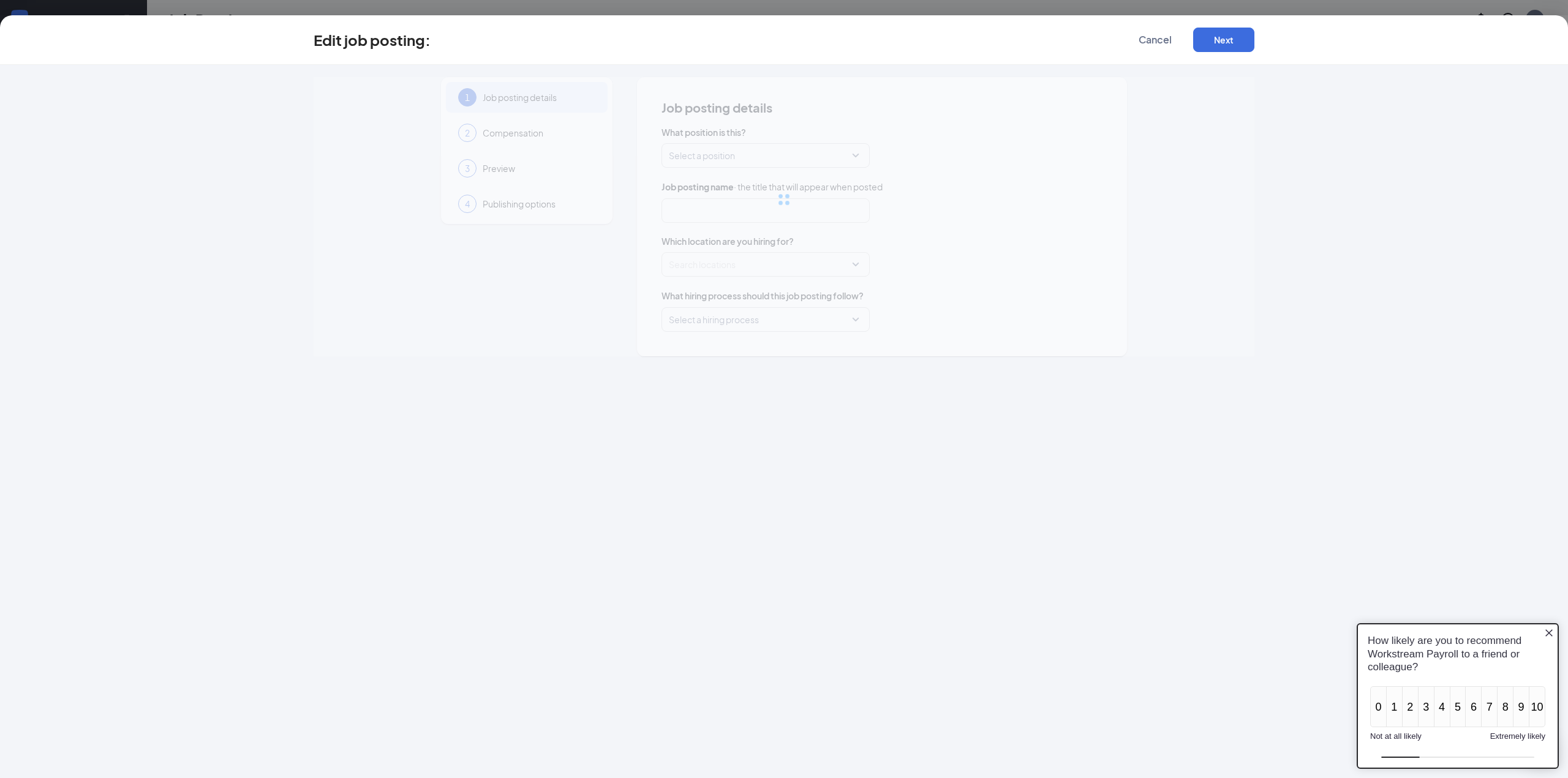
type input "Retail Cashier"
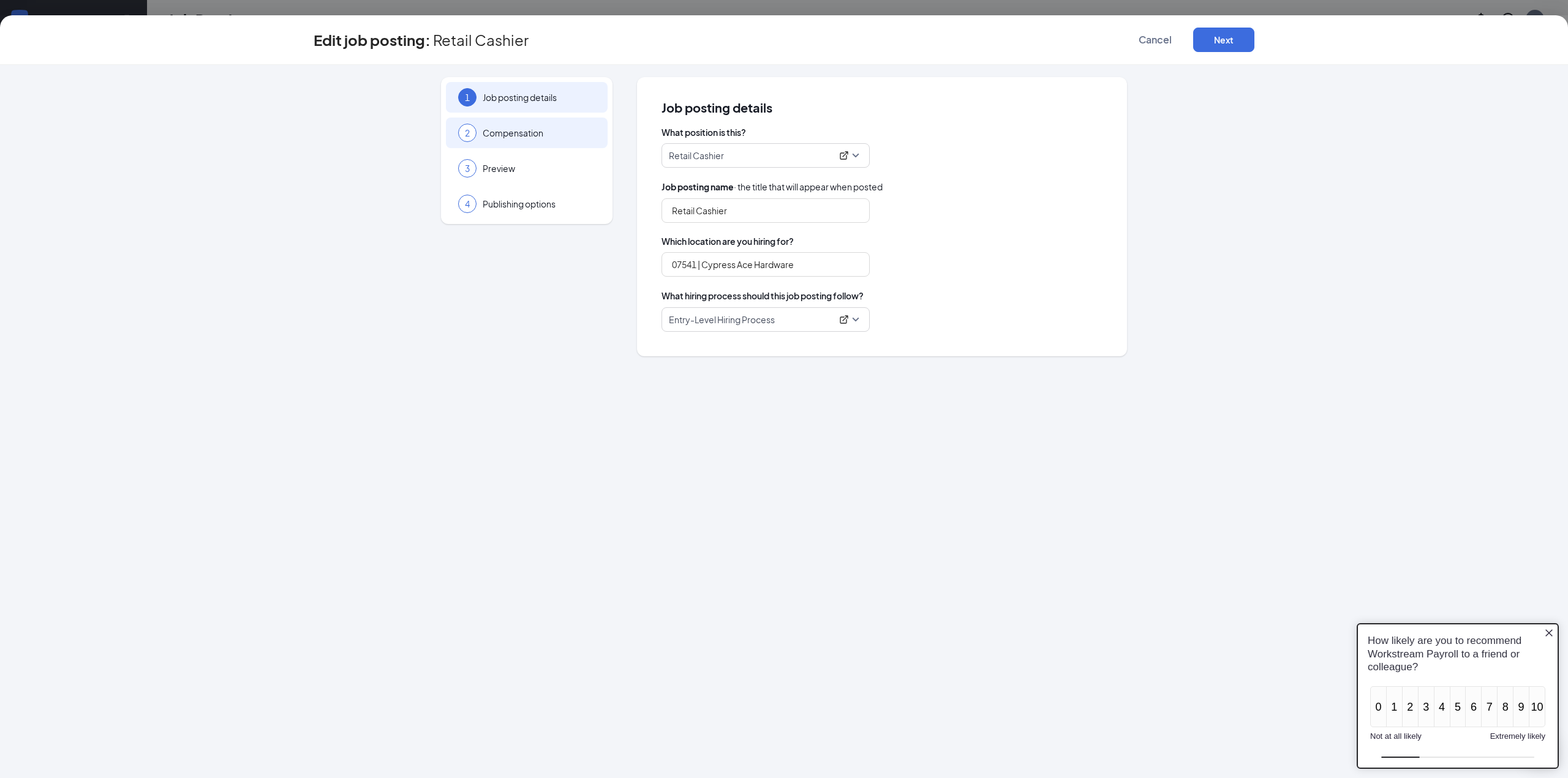
click at [521, 139] on span "Compensation" at bounding box center [539, 133] width 113 height 13
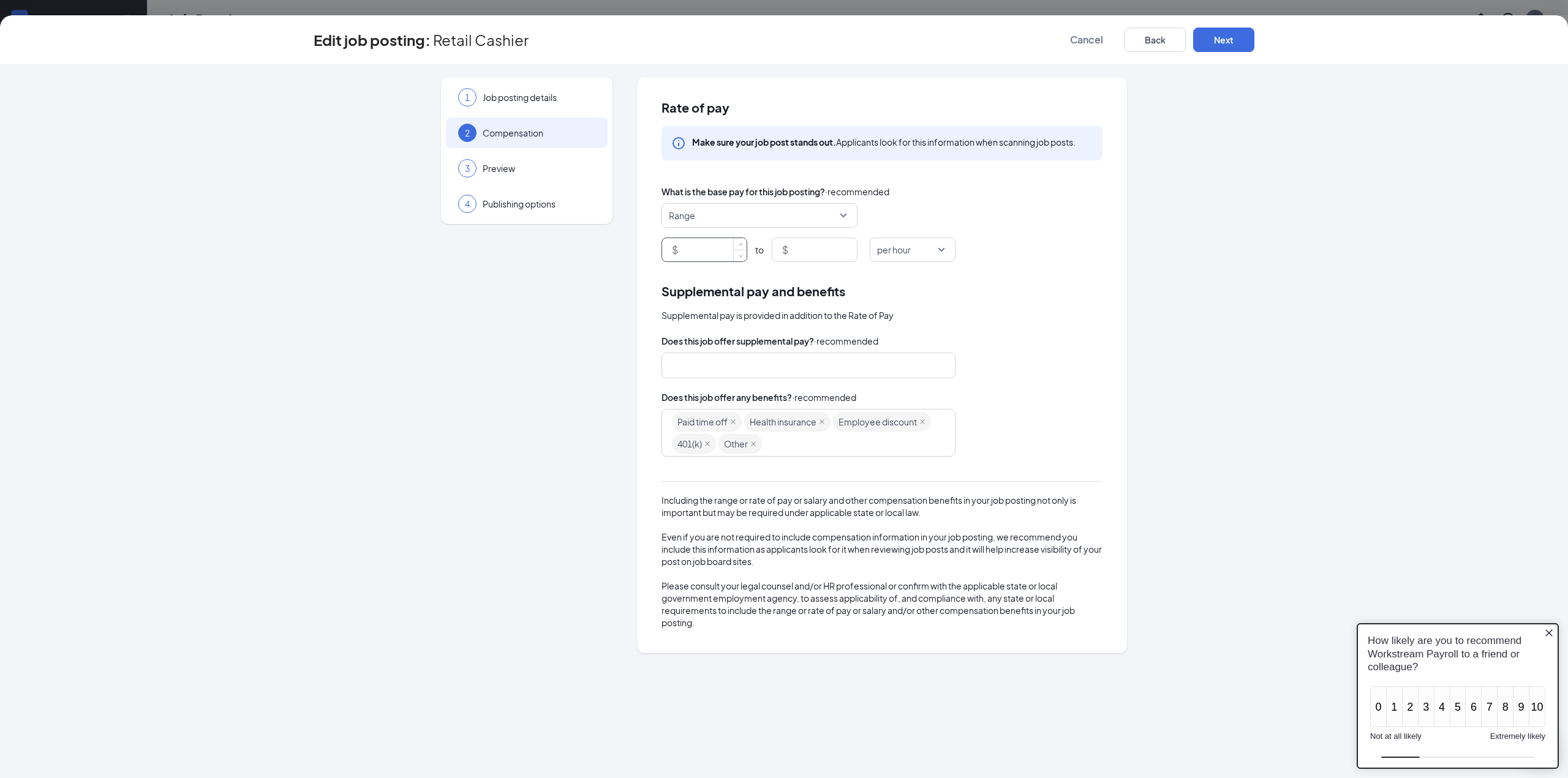
click at [709, 258] on input at bounding box center [713, 250] width 66 height 23
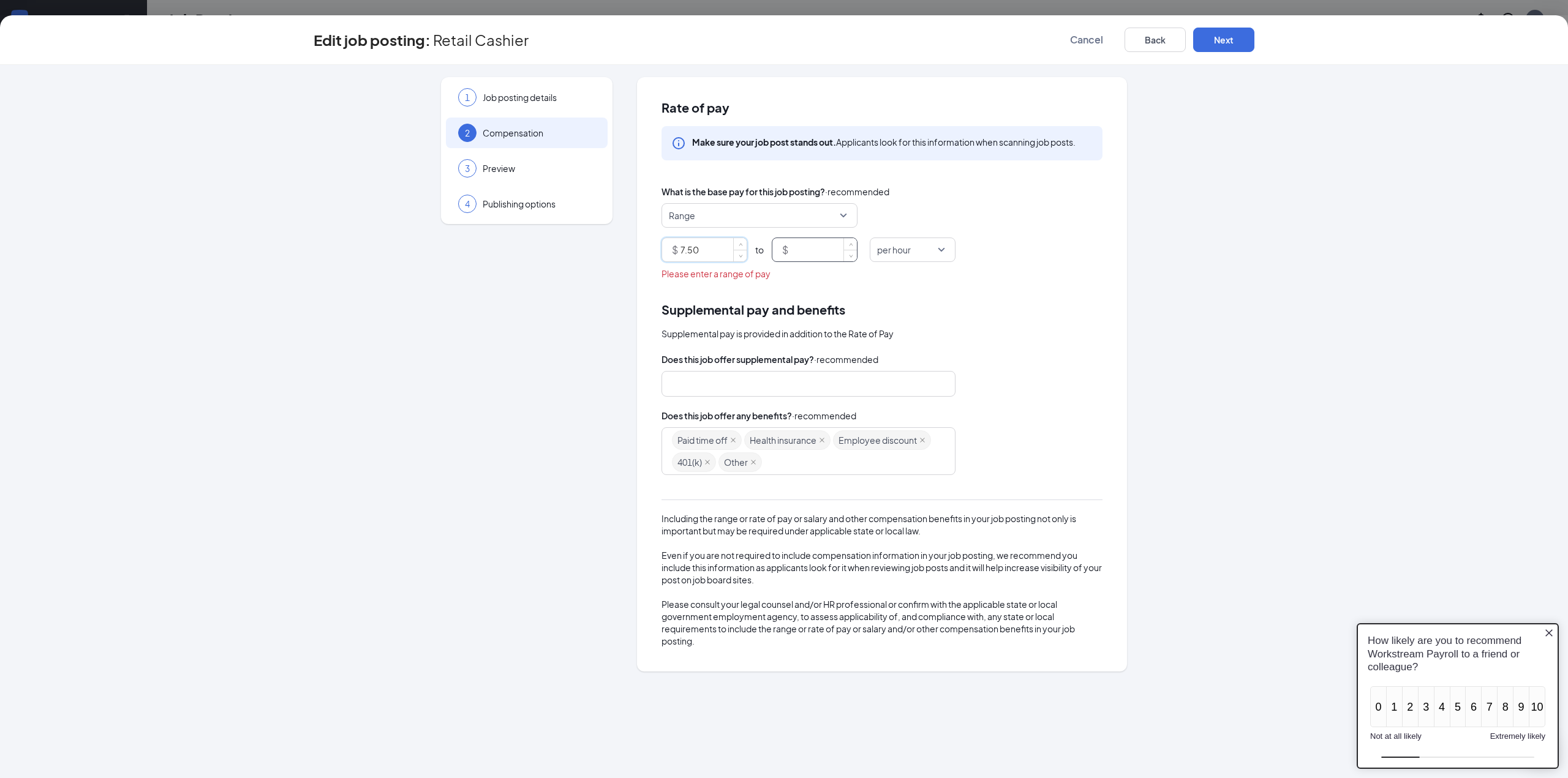
type input "7.5"
click at [806, 260] on input at bounding box center [823, 250] width 66 height 23
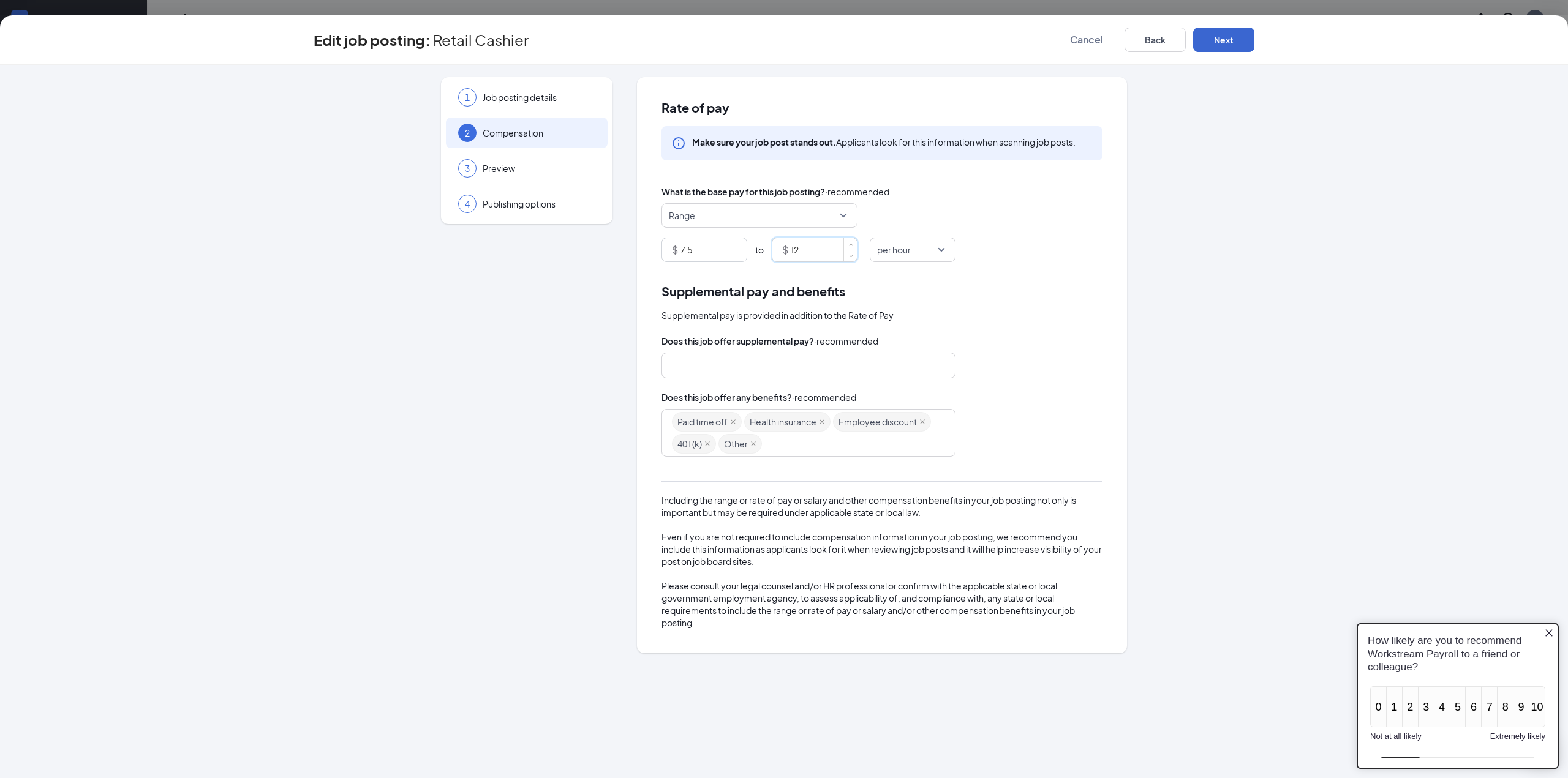
type input "12"
click at [1232, 42] on button "Next" at bounding box center [1224, 39] width 61 height 24
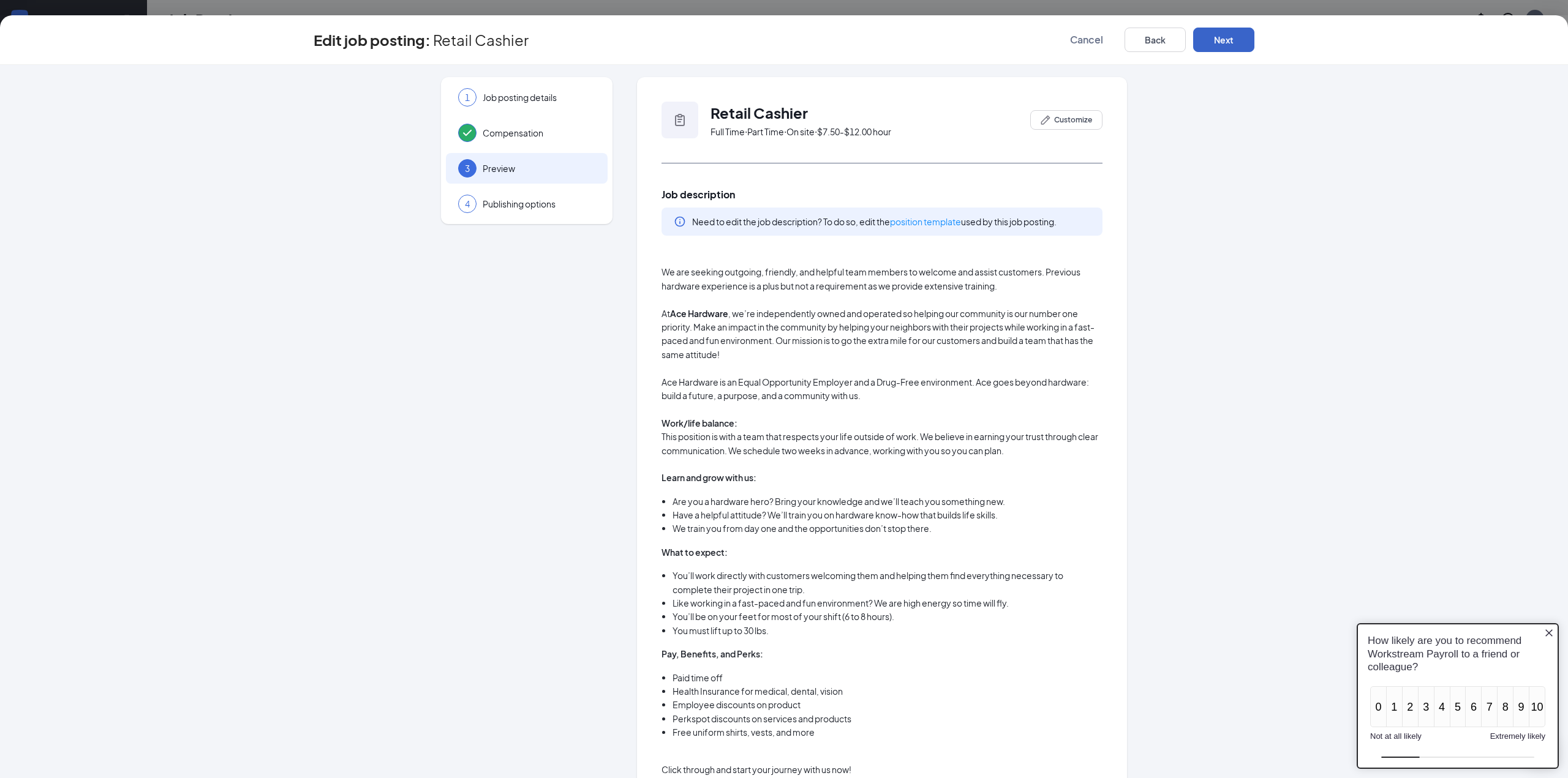
click at [1214, 51] on button "Next" at bounding box center [1224, 39] width 61 height 24
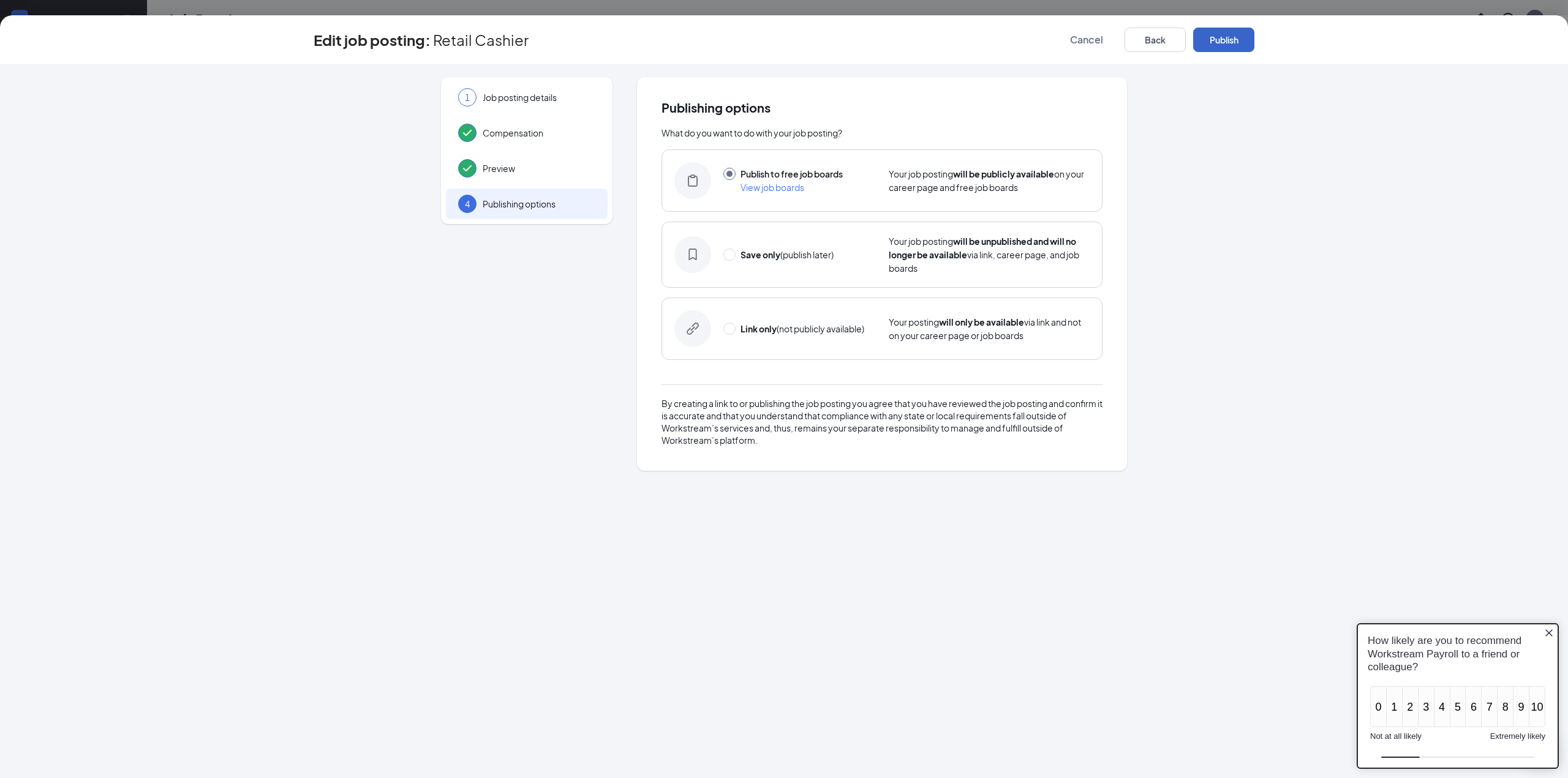
click at [1216, 43] on button "Publish" at bounding box center [1224, 39] width 61 height 24
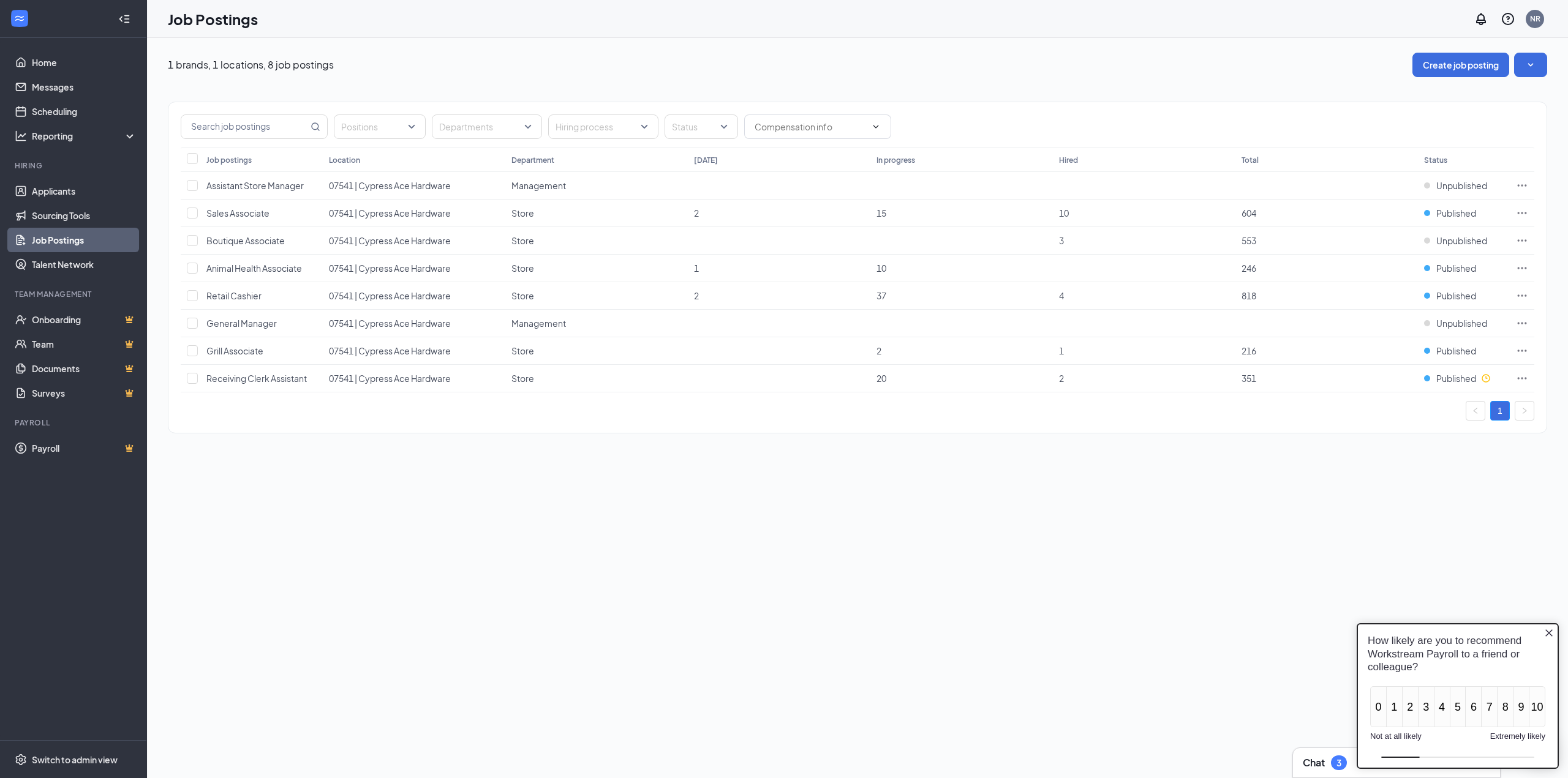
click at [1549, 629] on icon "Close button" at bounding box center [1548, 633] width 10 height 10
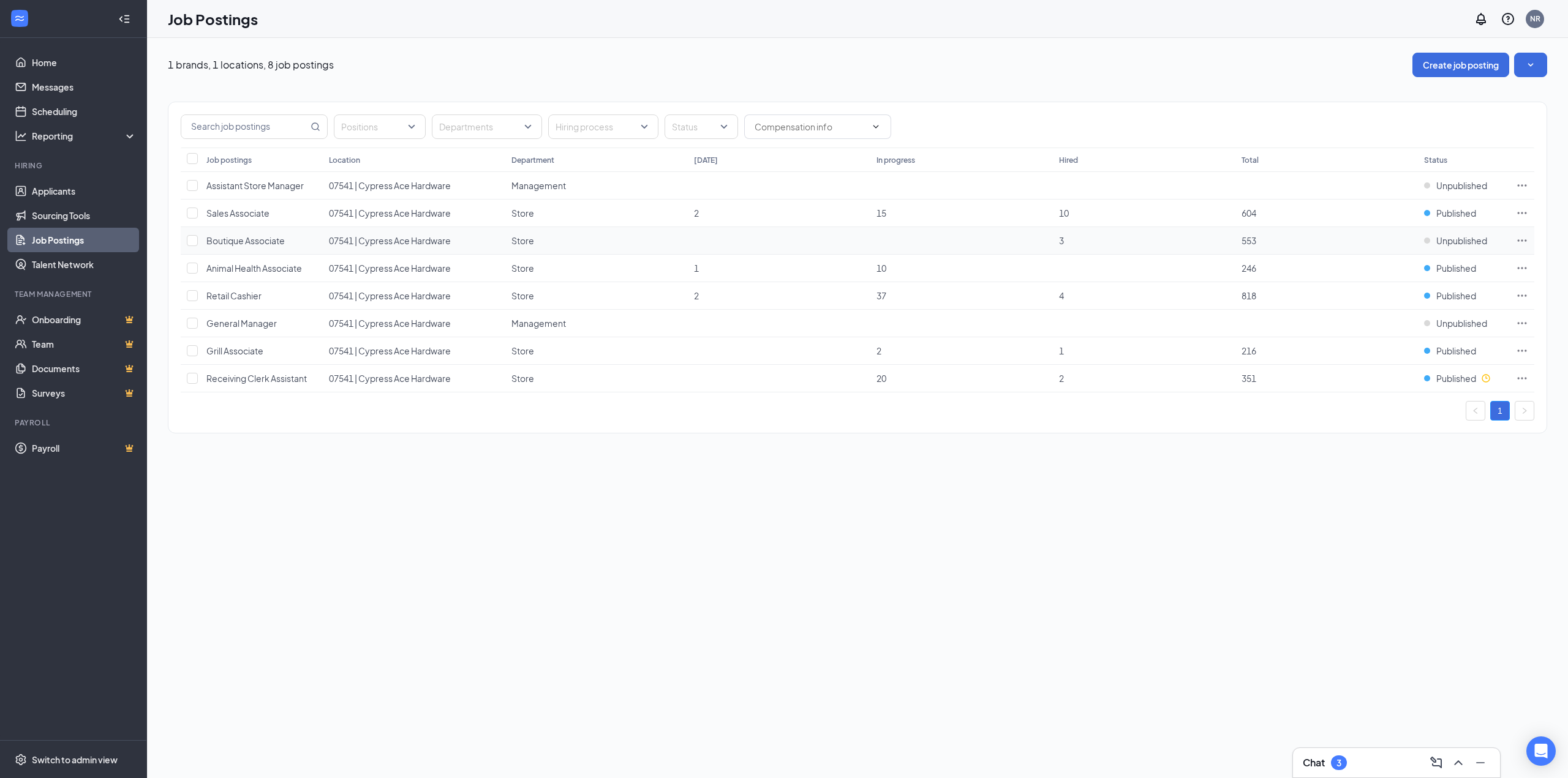
click at [1518, 239] on icon "Ellipses" at bounding box center [1522, 241] width 13 height 13
click at [1395, 265] on span "Edit job posting" at bounding box center [1385, 266] width 61 height 11
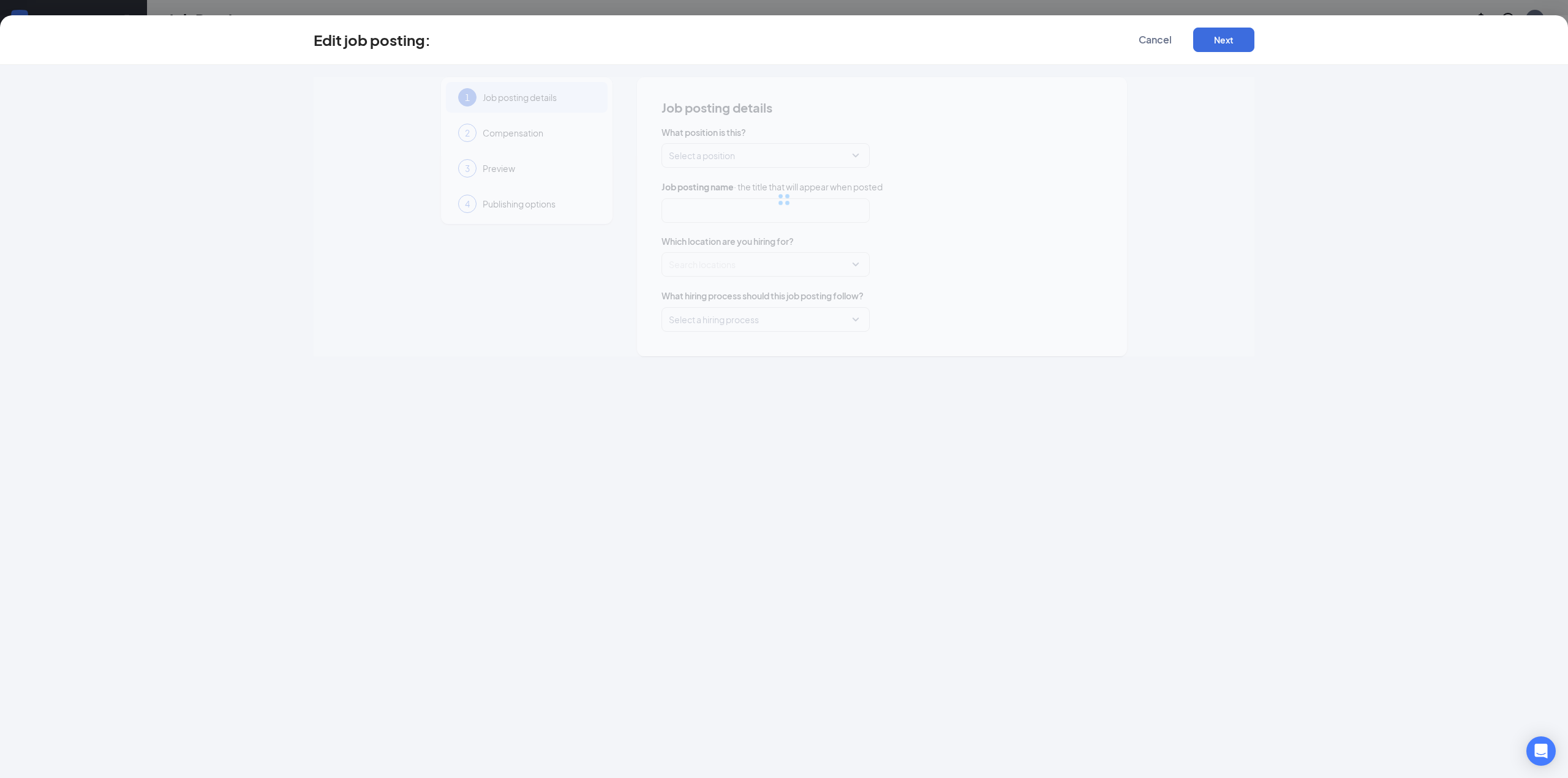
type input "Boutique Associate"
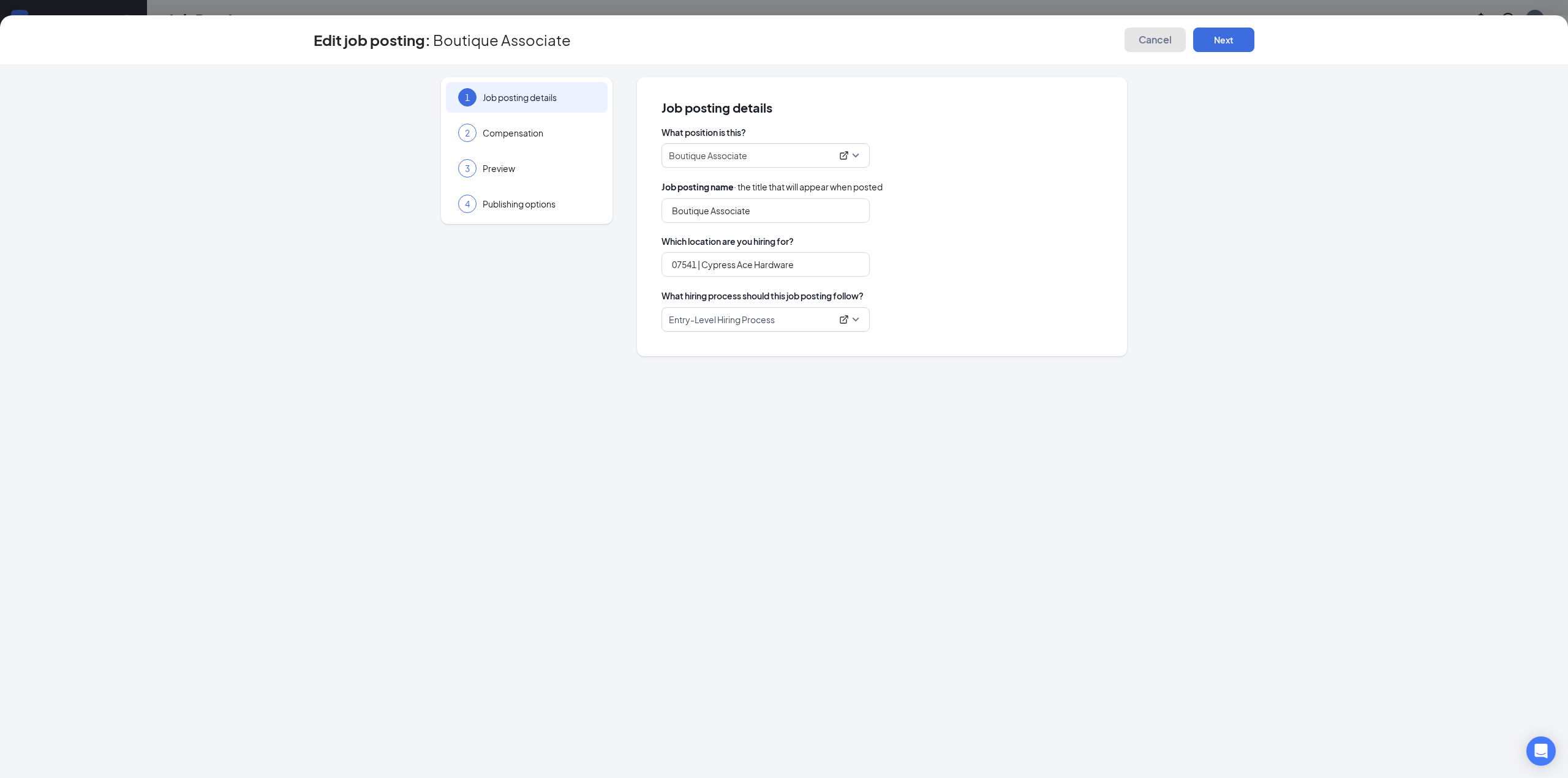
click at [1160, 35] on span "Cancel" at bounding box center [1155, 40] width 33 height 13
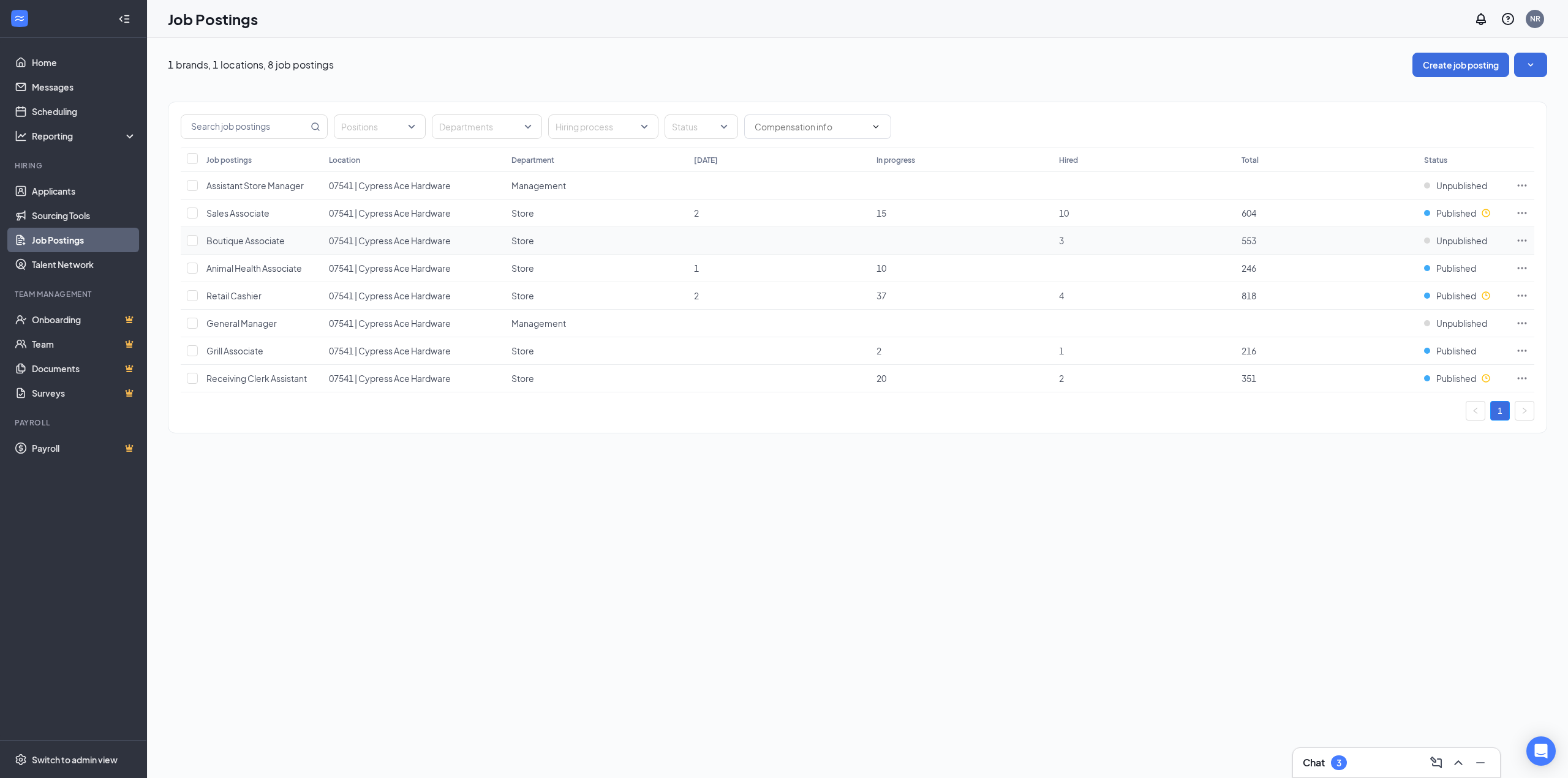
click at [1516, 243] on icon "Ellipses" at bounding box center [1522, 241] width 13 height 13
click at [1401, 311] on p "Get more applicants with these quick and easy sourcing tools." at bounding box center [1436, 313] width 164 height 21
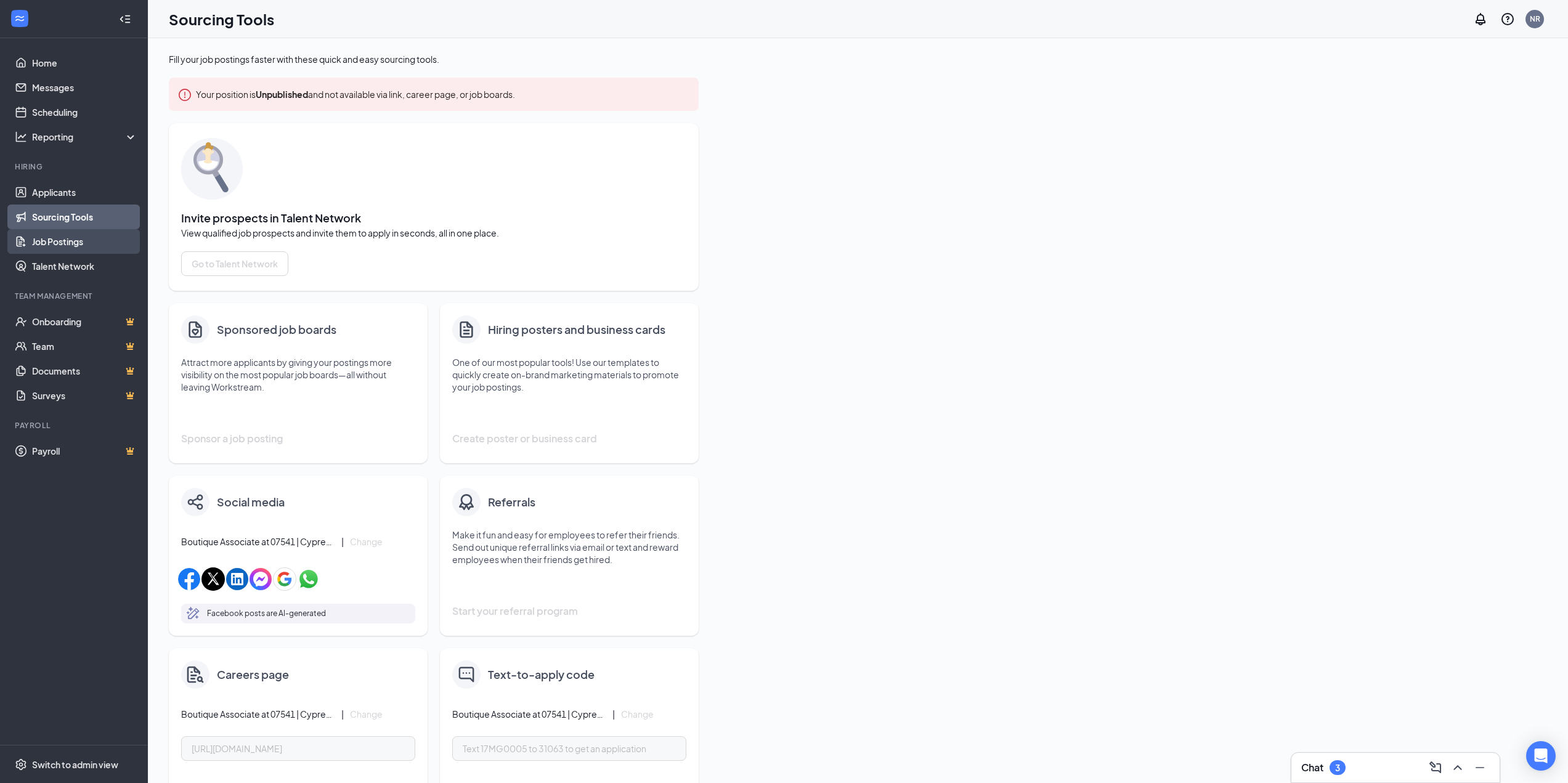
click at [35, 242] on link "Job Postings" at bounding box center [85, 241] width 105 height 25
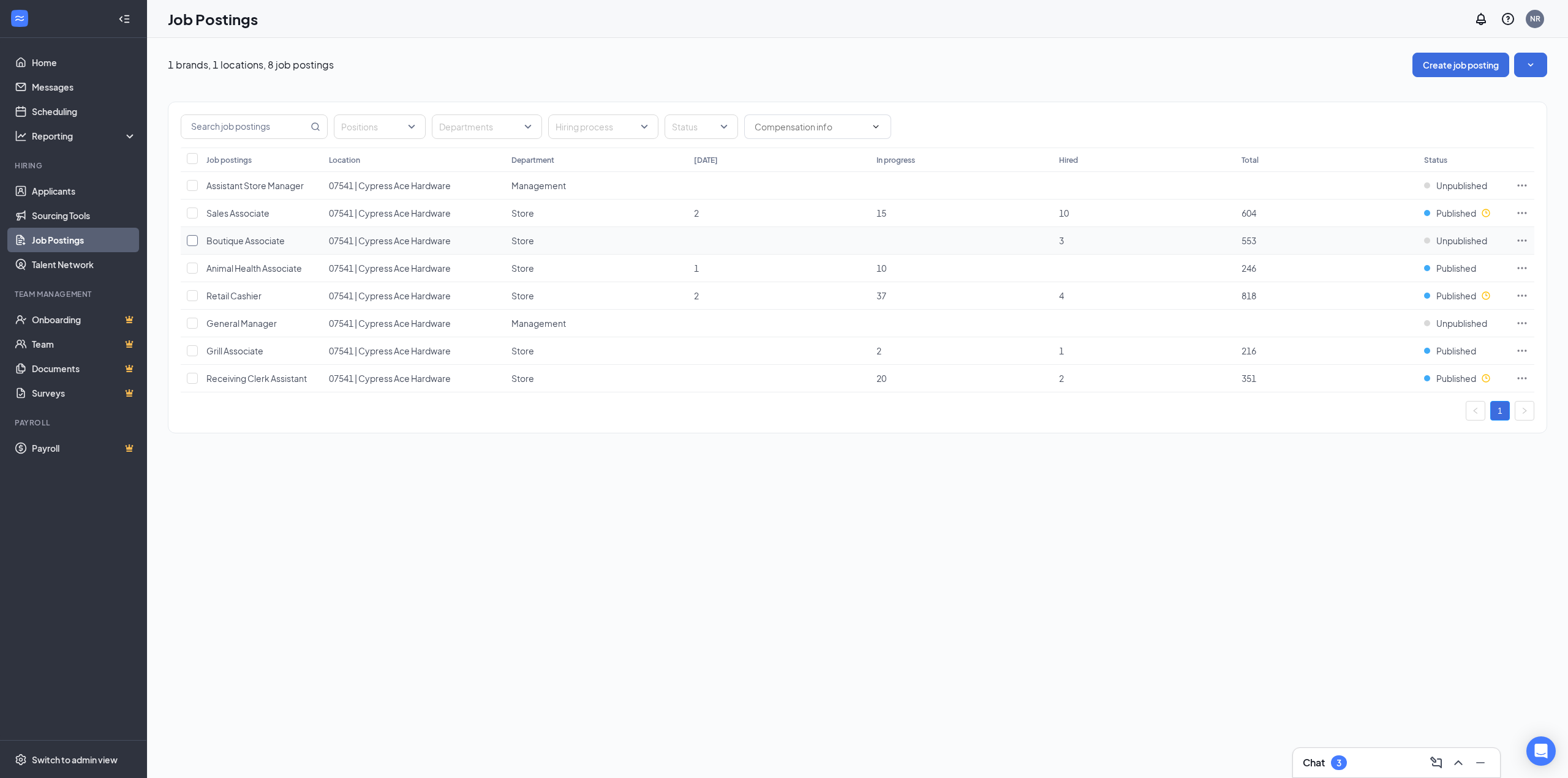
click at [192, 239] on input "checkbox" at bounding box center [192, 240] width 11 height 11
checkbox input "true"
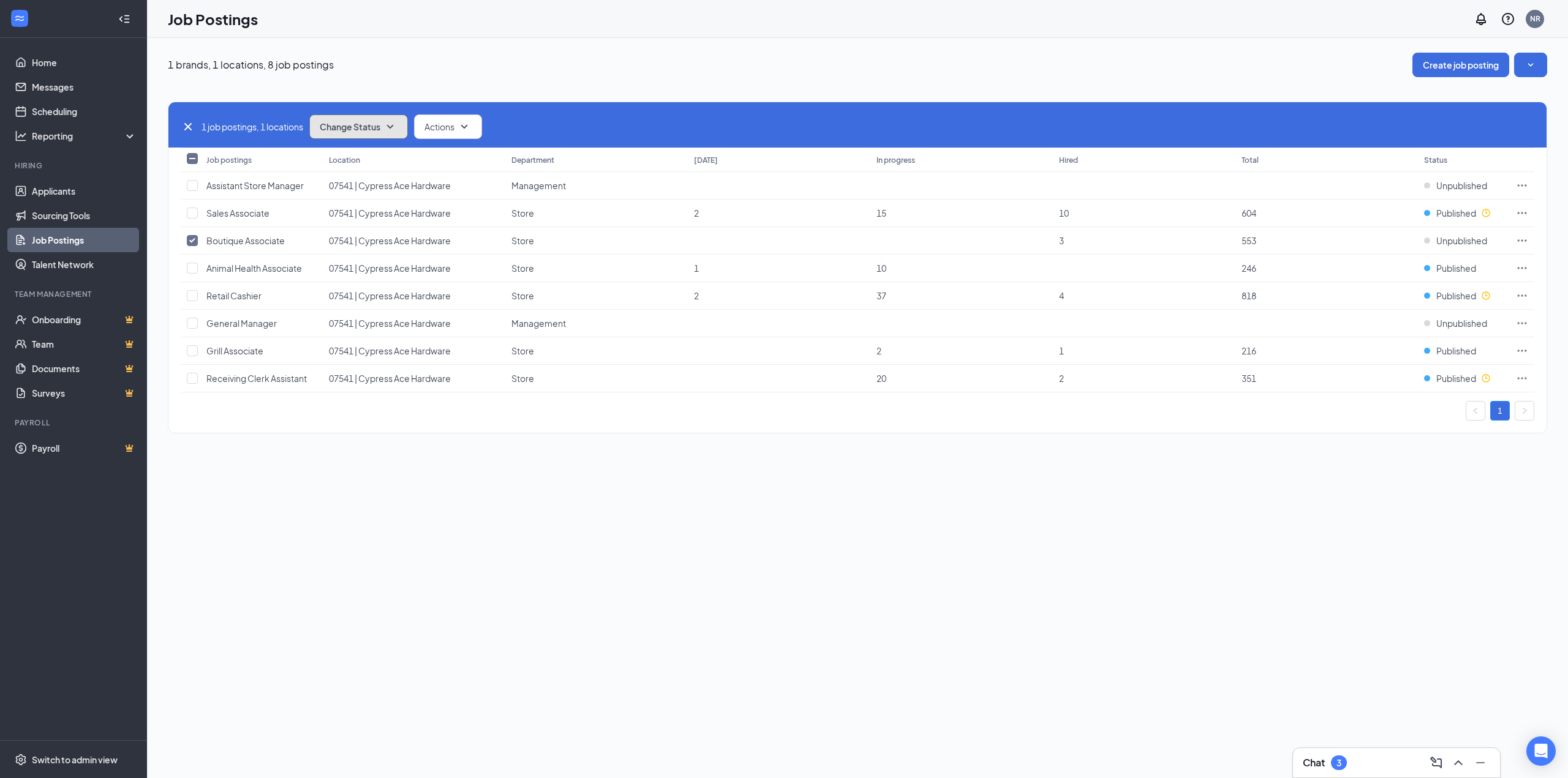
click at [355, 127] on span "Change Status" at bounding box center [350, 127] width 61 height 8
click at [349, 163] on span "Publish" at bounding box center [336, 159] width 29 height 14
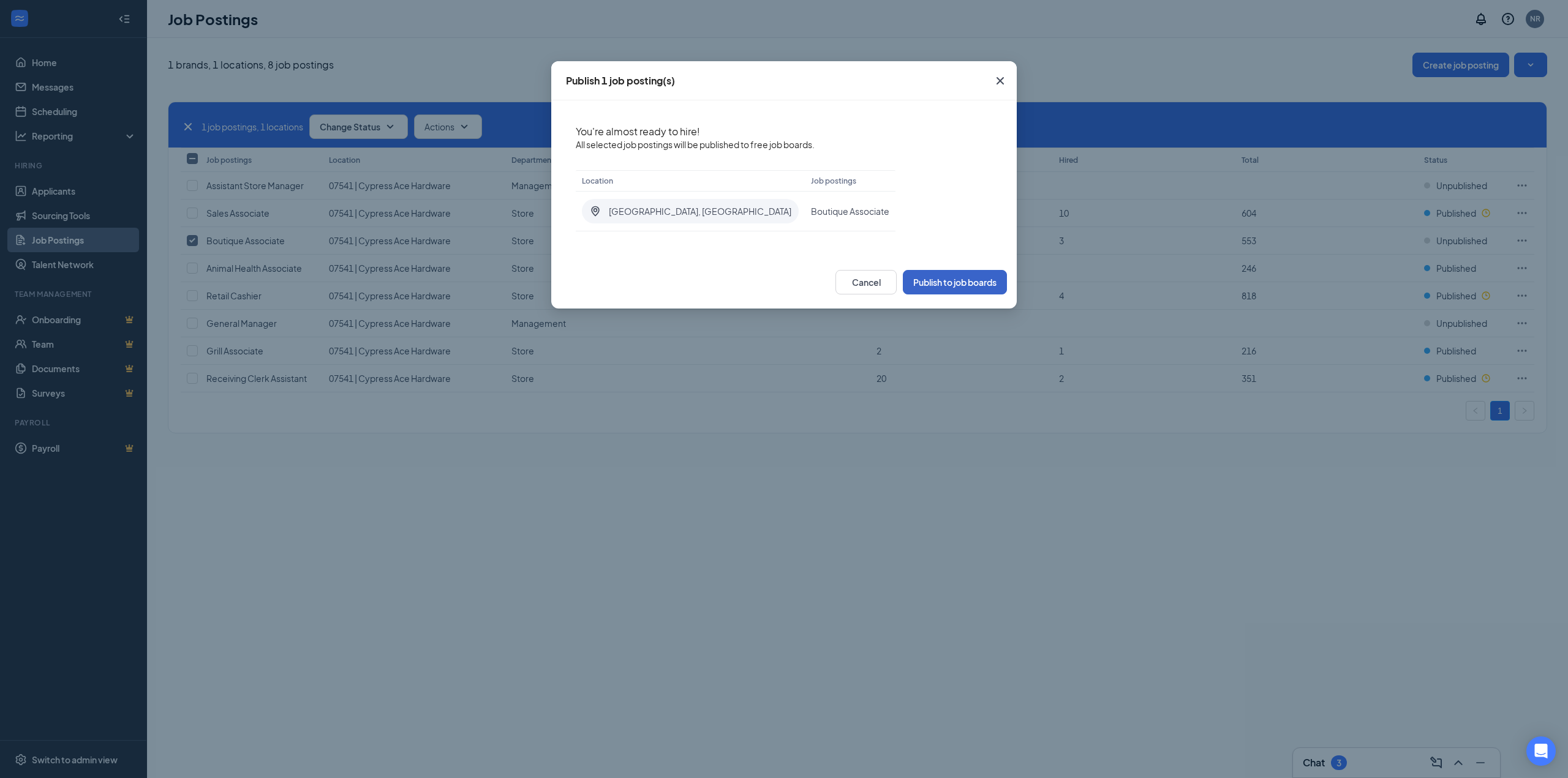
click at [945, 286] on button "Publish to job boards" at bounding box center [954, 282] width 104 height 24
